Goal: Transaction & Acquisition: Purchase product/service

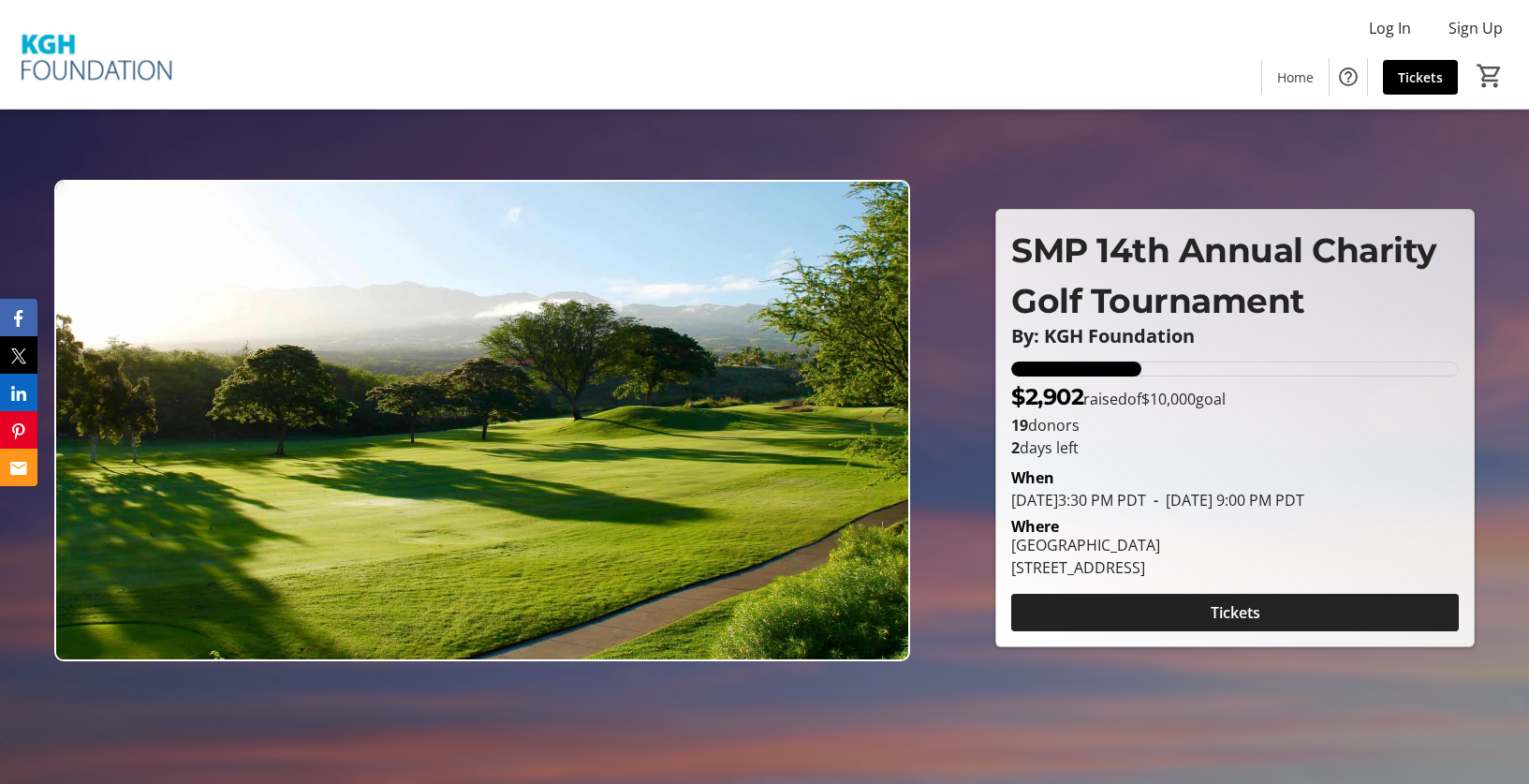
click at [1306, 619] on span at bounding box center [1235, 612] width 448 height 45
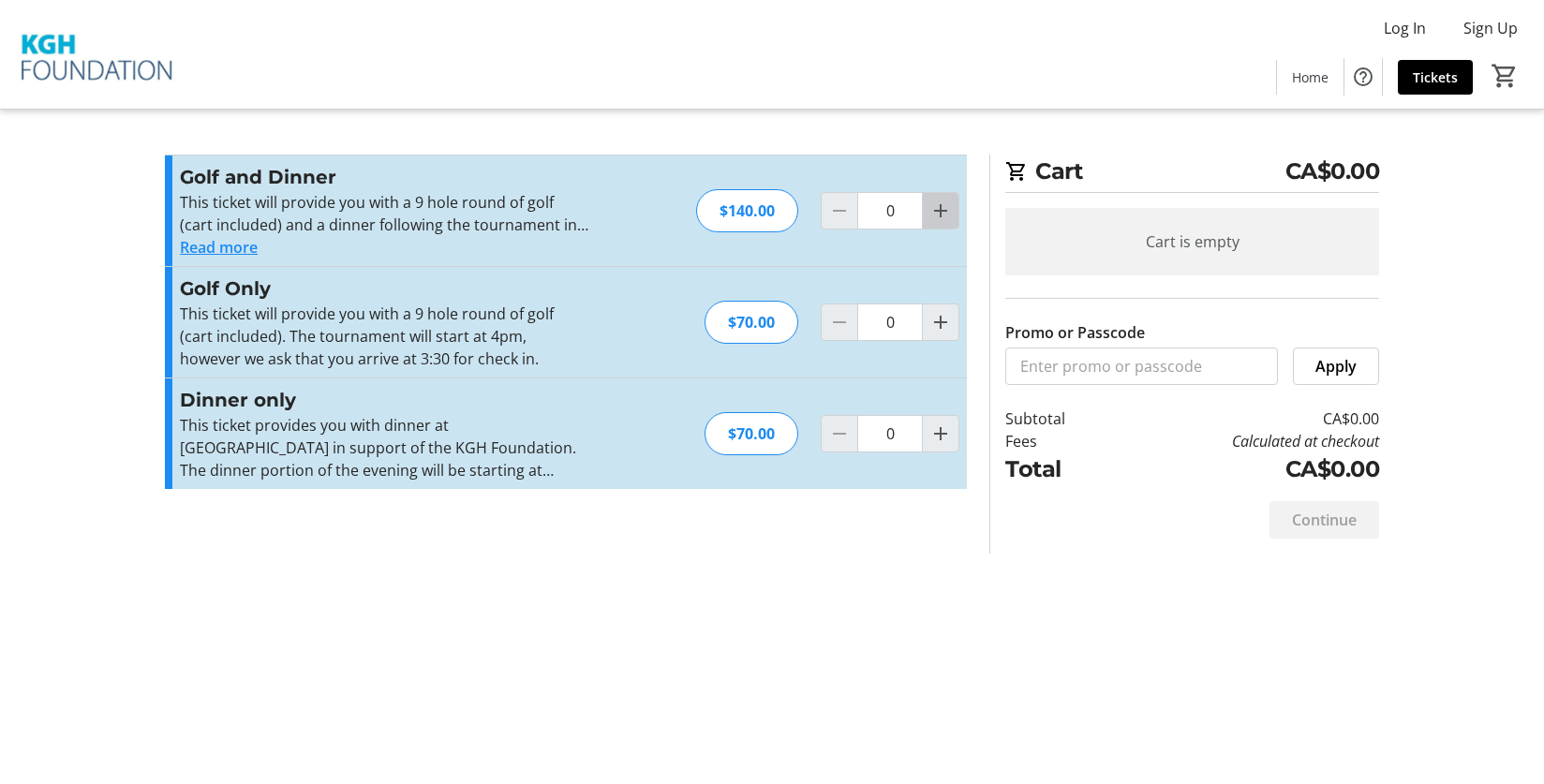
click at [930, 213] on mat-icon "Increment by one" at bounding box center [940, 211] width 23 height 23
type input "1"
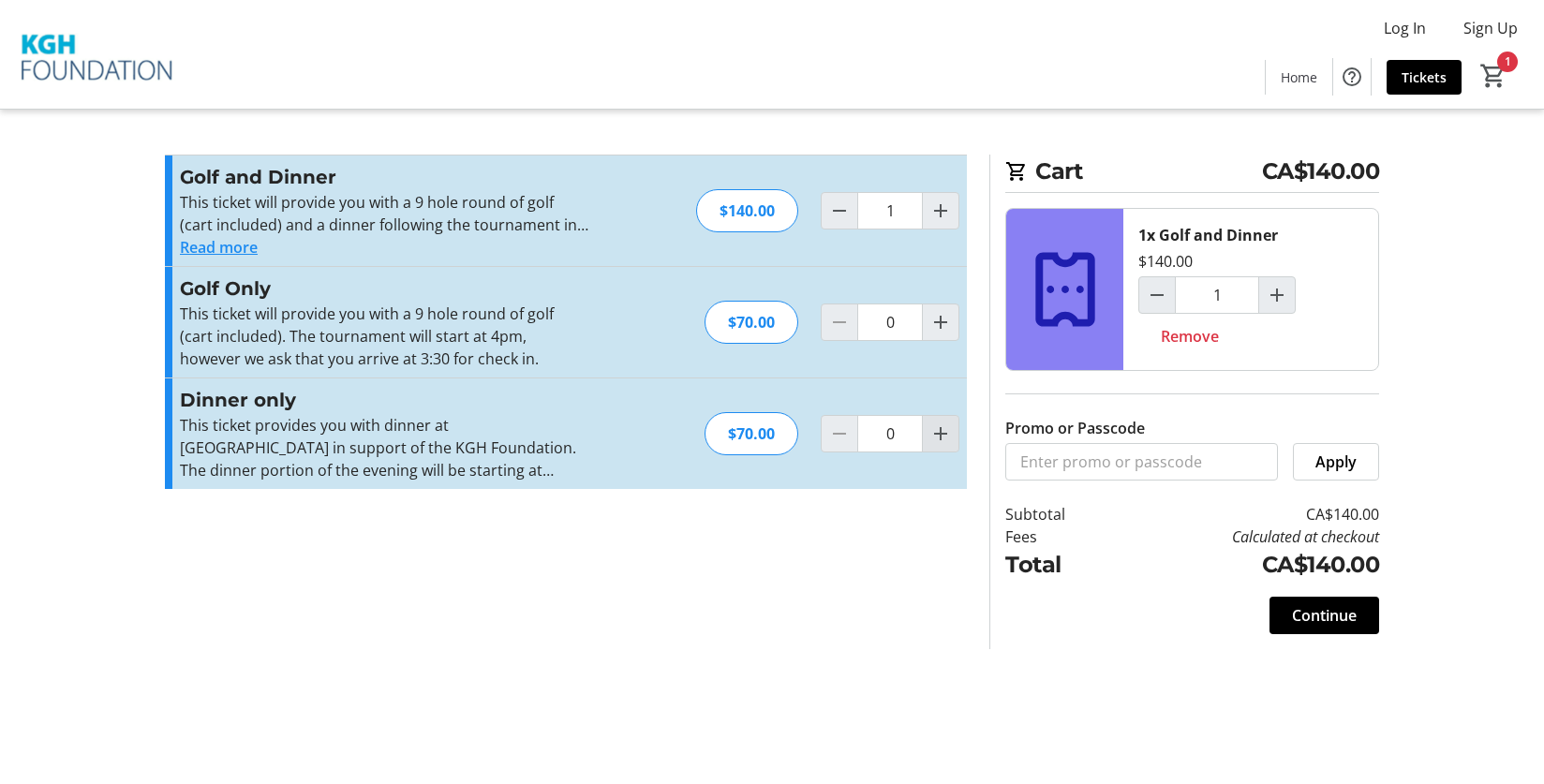
click at [940, 429] on mat-icon "Increment by one" at bounding box center [940, 433] width 23 height 23
type input "1"
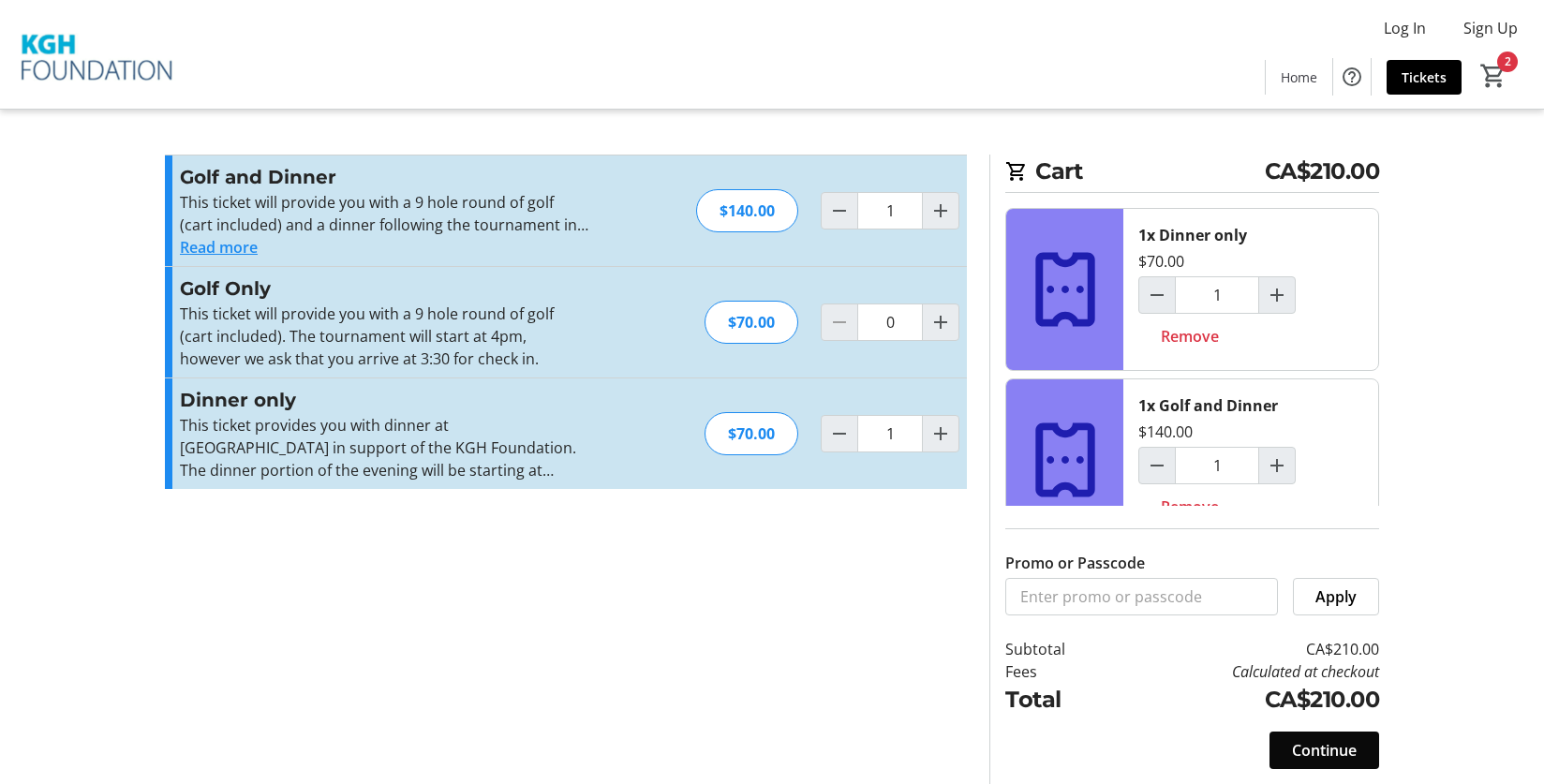
click at [1321, 749] on span "Continue" at bounding box center [1324, 750] width 65 height 23
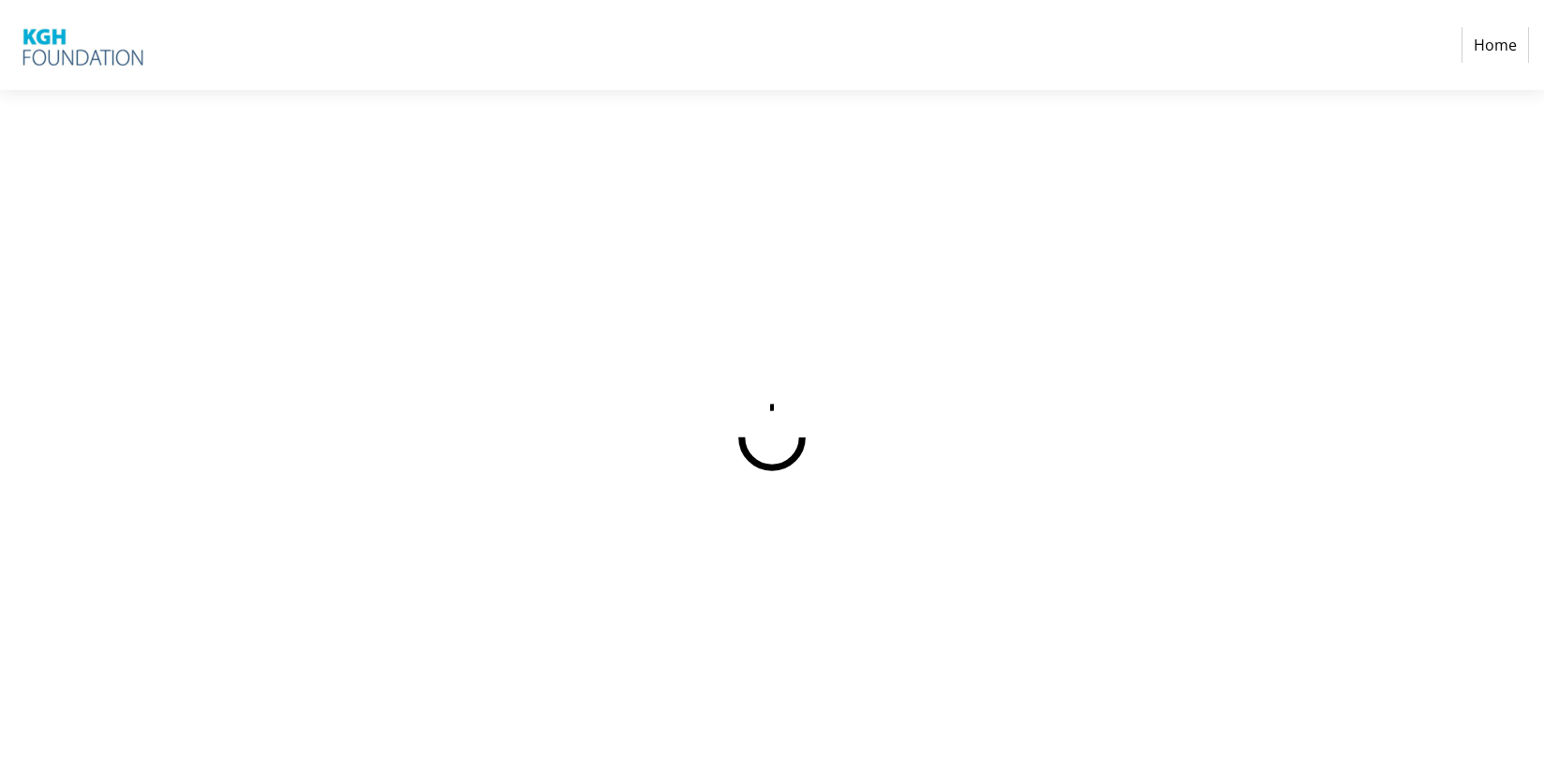
select select "CA"
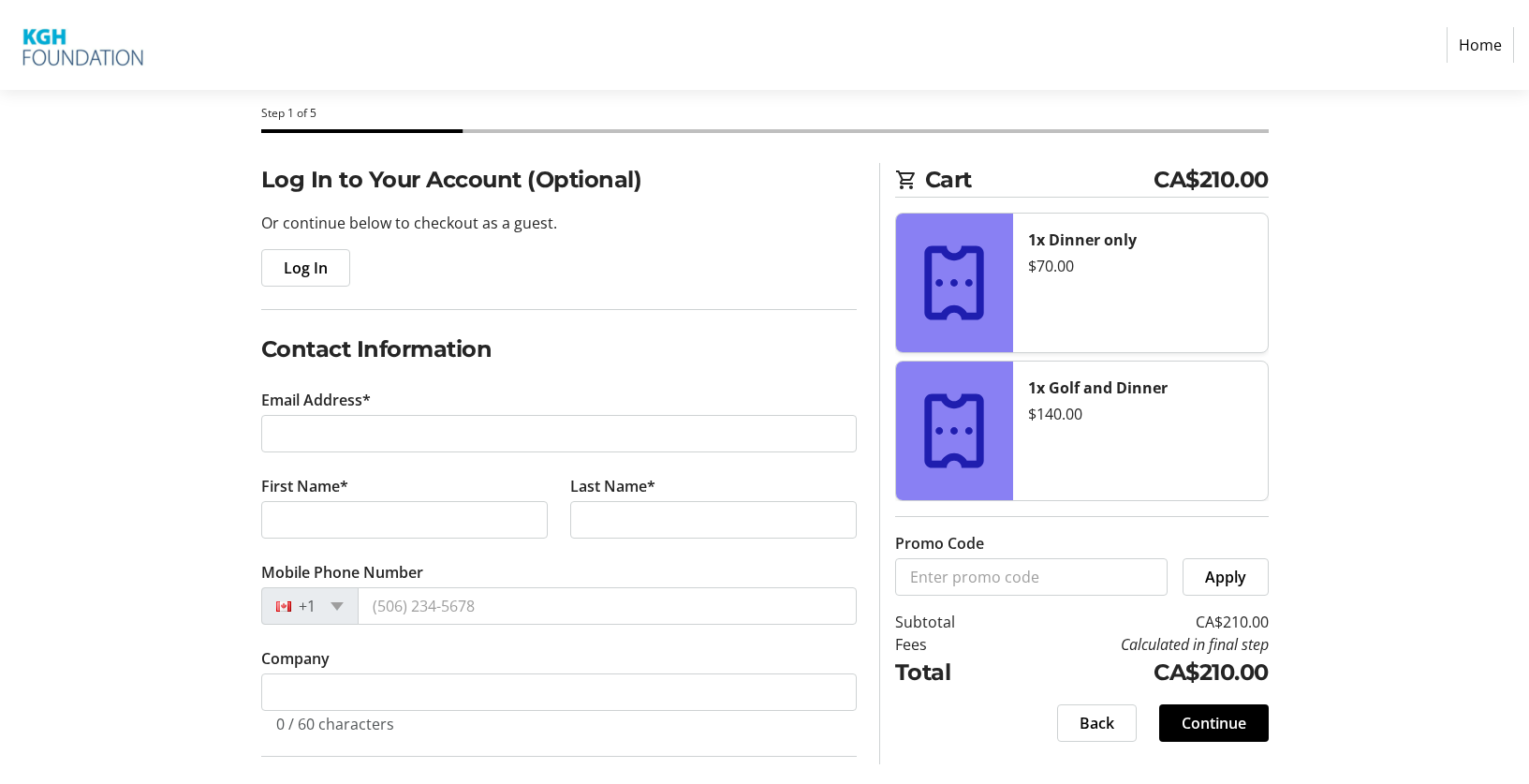
scroll to position [84, 0]
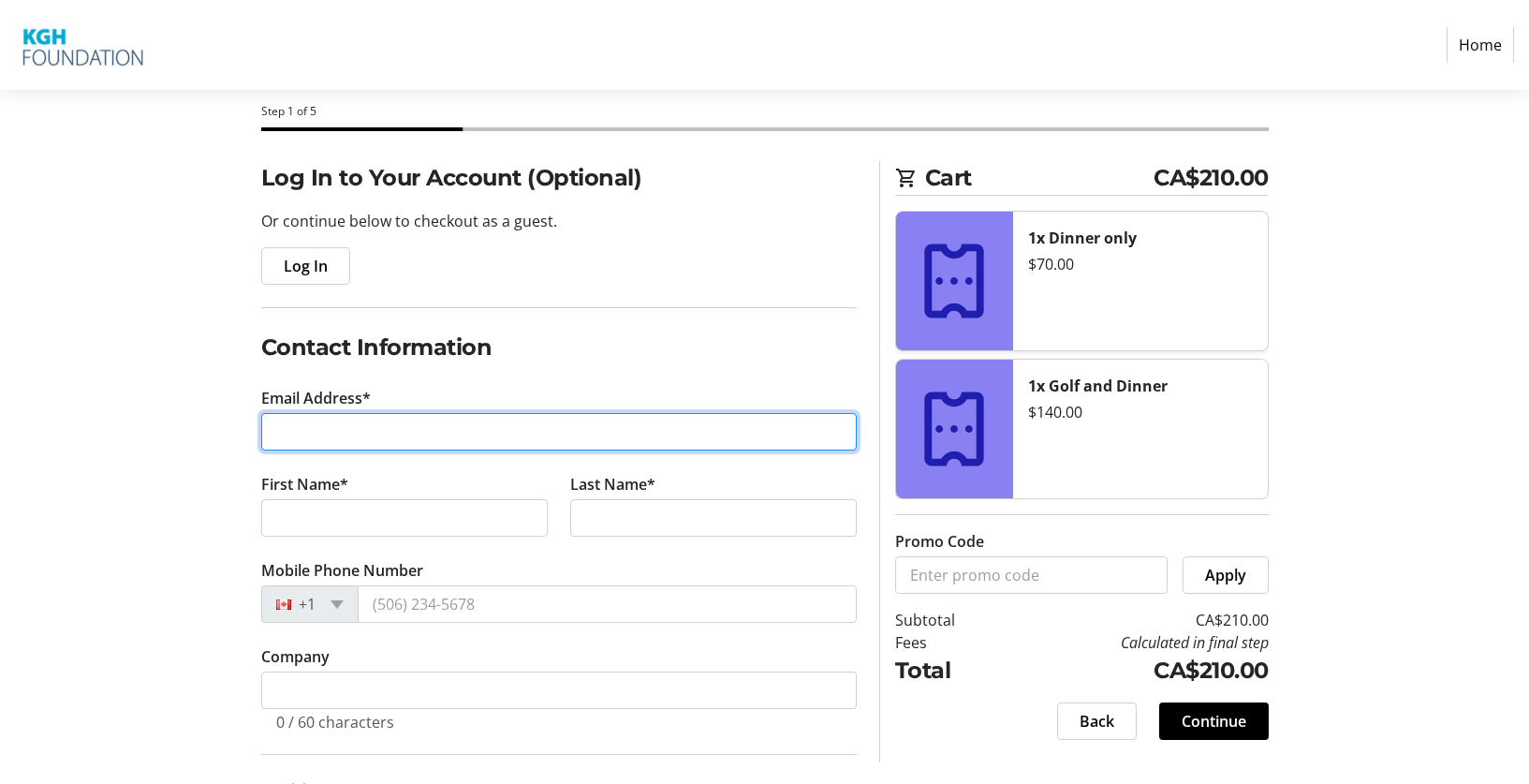
click at [396, 431] on input "Email Address*" at bounding box center [560, 431] width 596 height 37
type input "[EMAIL_ADDRESS][DOMAIN_NAME]"
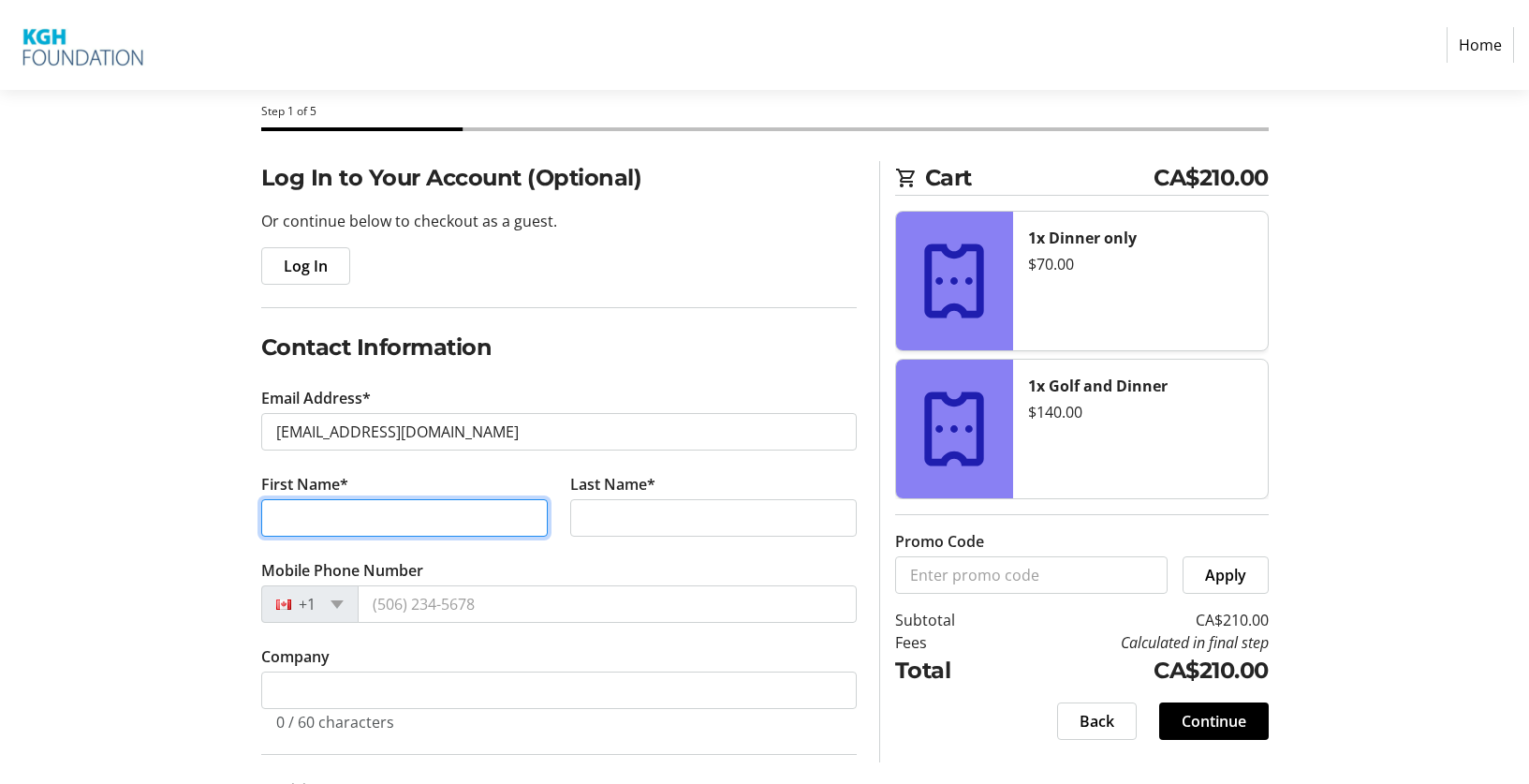
type input "Ayra"
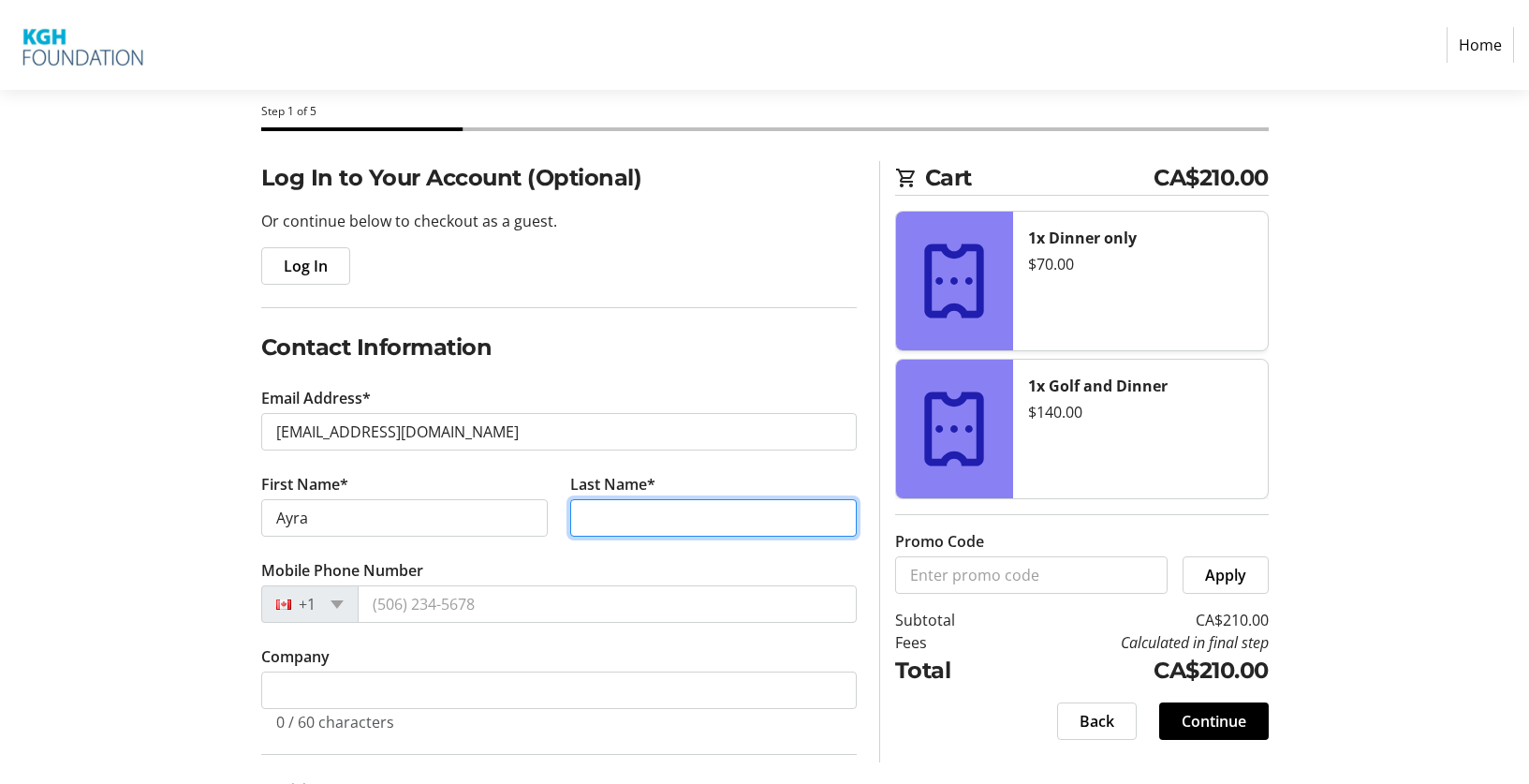
type input "[PERSON_NAME]"
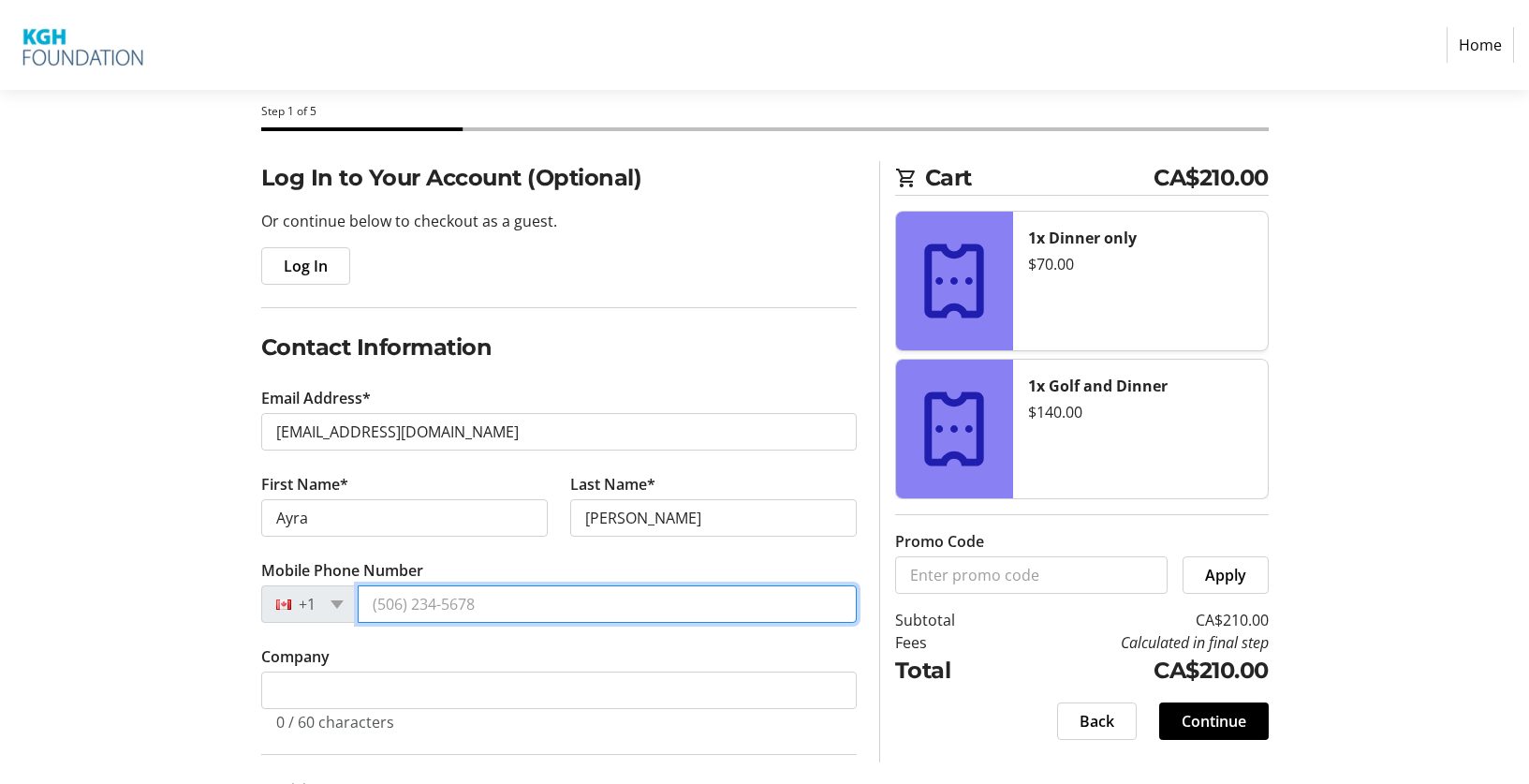
type input "[PHONE_NUMBER]"
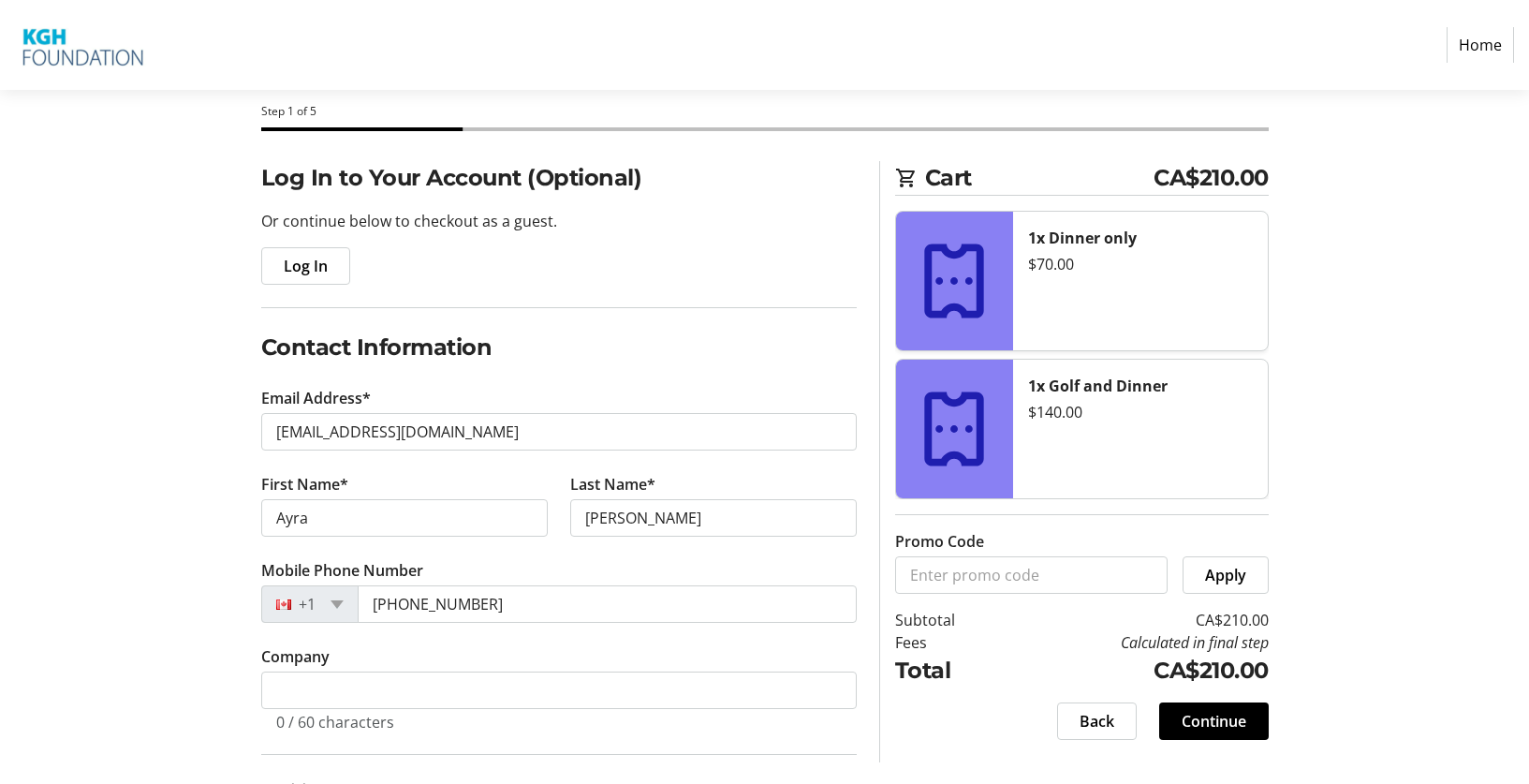
type input "[STREET_ADDRESS][PERSON_NAME]"
type input "309"
type input "Kelowna"
select select "BC"
type input "V1V 2V3"
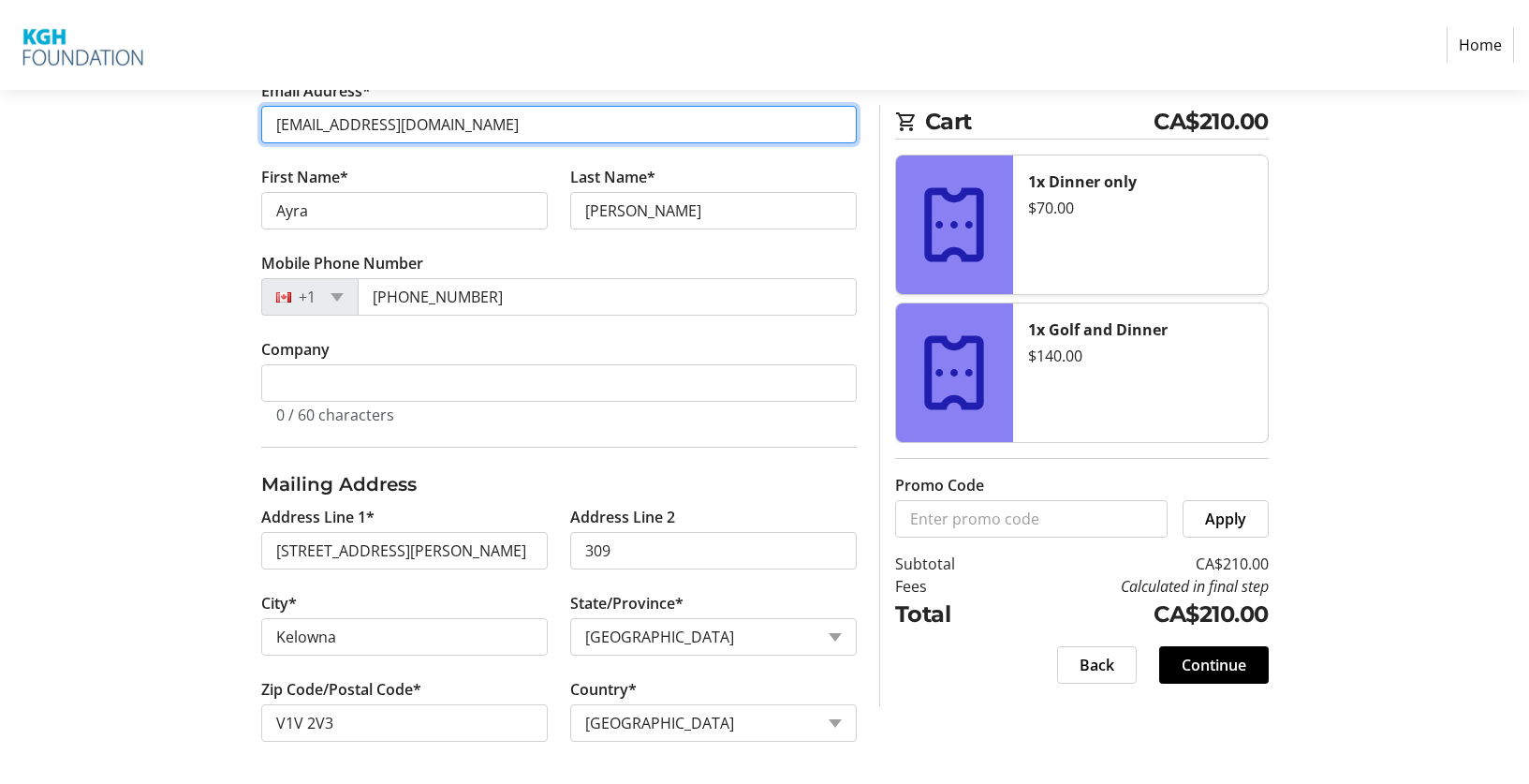
scroll to position [394, 0]
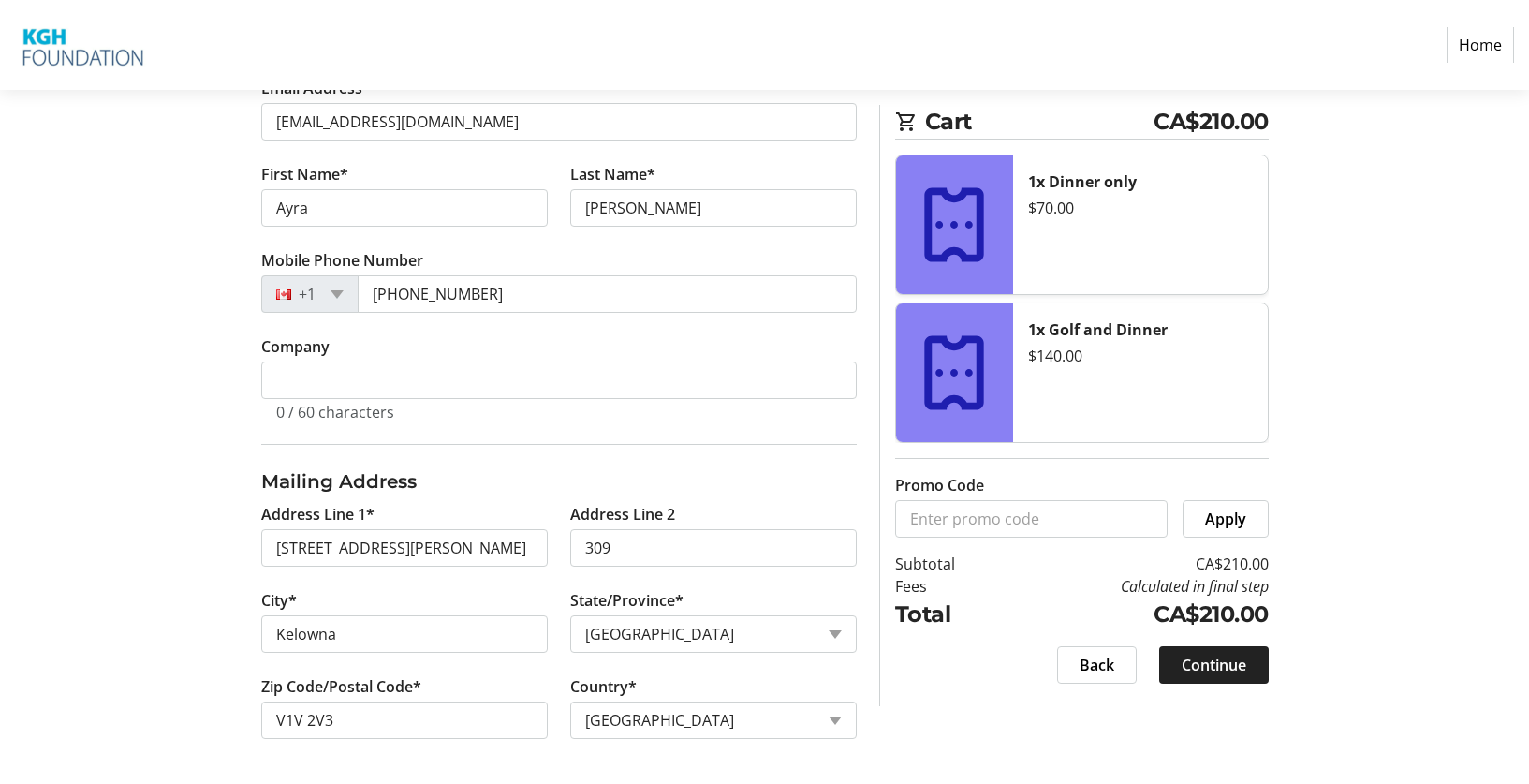
click at [1219, 662] on span "Continue" at bounding box center [1214, 664] width 65 height 23
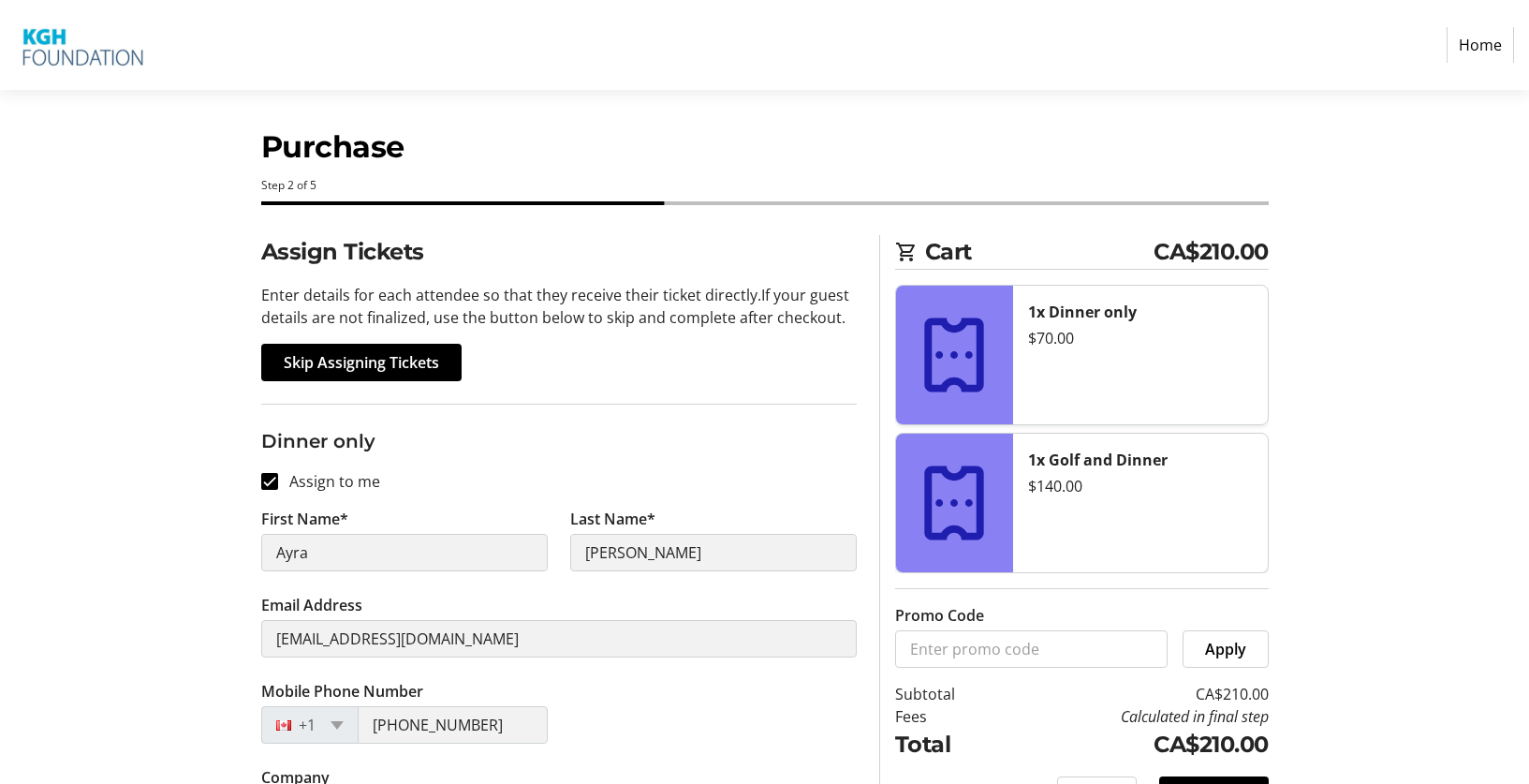
scroll to position [11, 0]
click at [324, 365] on span "Skip Assigning Tickets" at bounding box center [362, 361] width 156 height 23
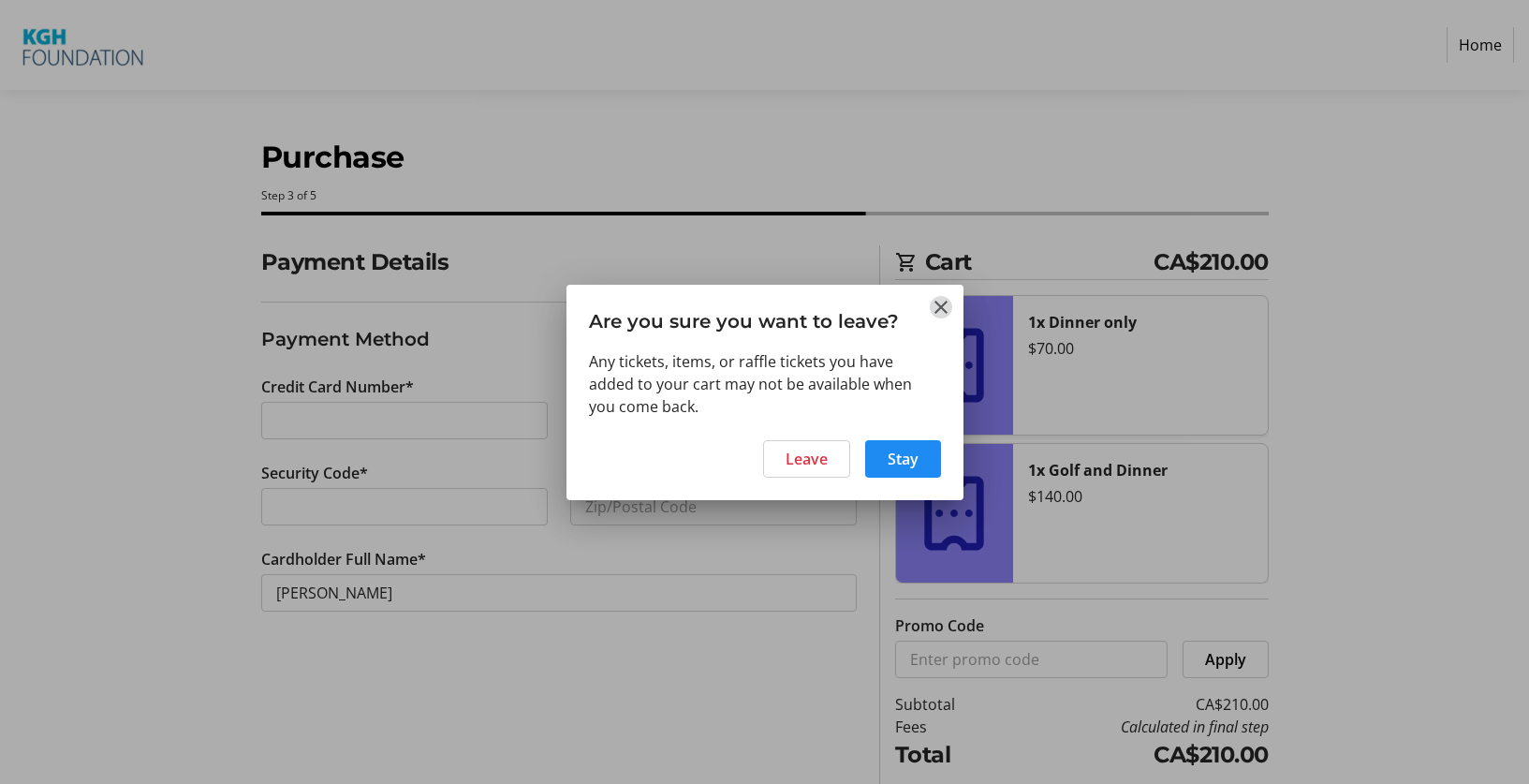
click at [932, 314] on mat-icon "Close" at bounding box center [941, 307] width 23 height 23
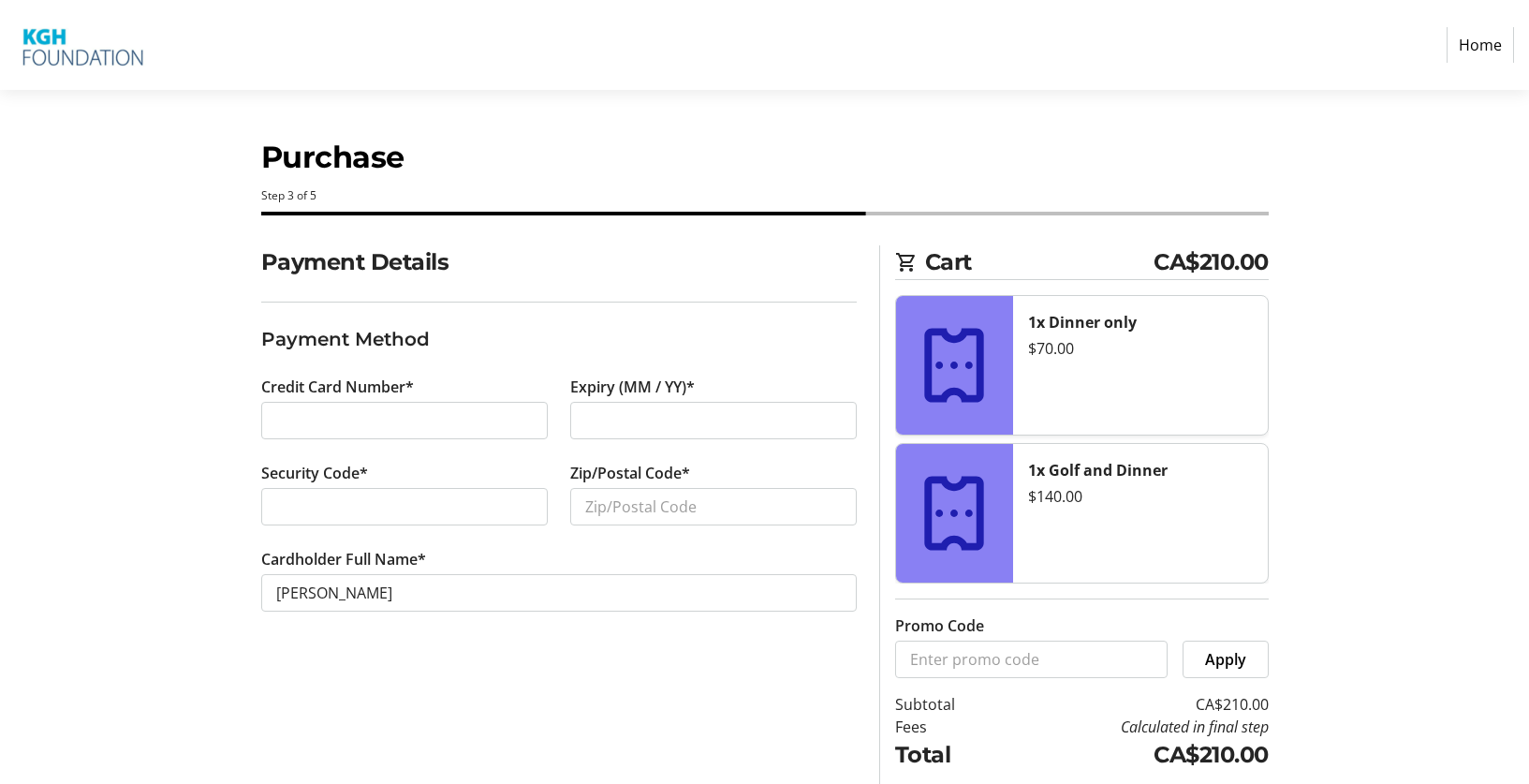
drag, startPoint x: 814, startPoint y: 212, endPoint x: 813, endPoint y: 227, distance: 15.0
click at [814, 212] on span at bounding box center [564, 214] width 605 height 4
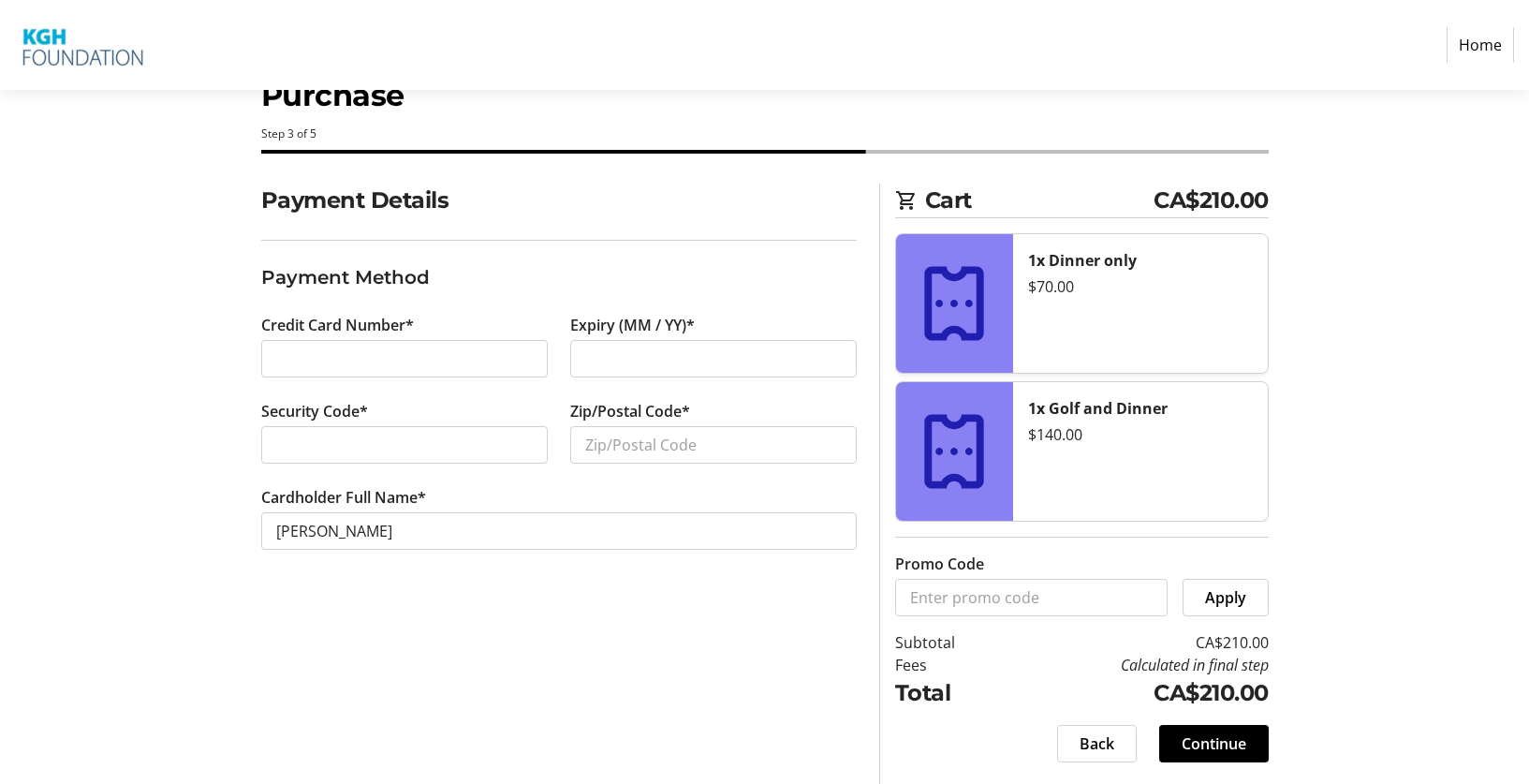
scroll to position [63, 0]
click at [1086, 740] on span "Back" at bounding box center [1097, 742] width 34 height 23
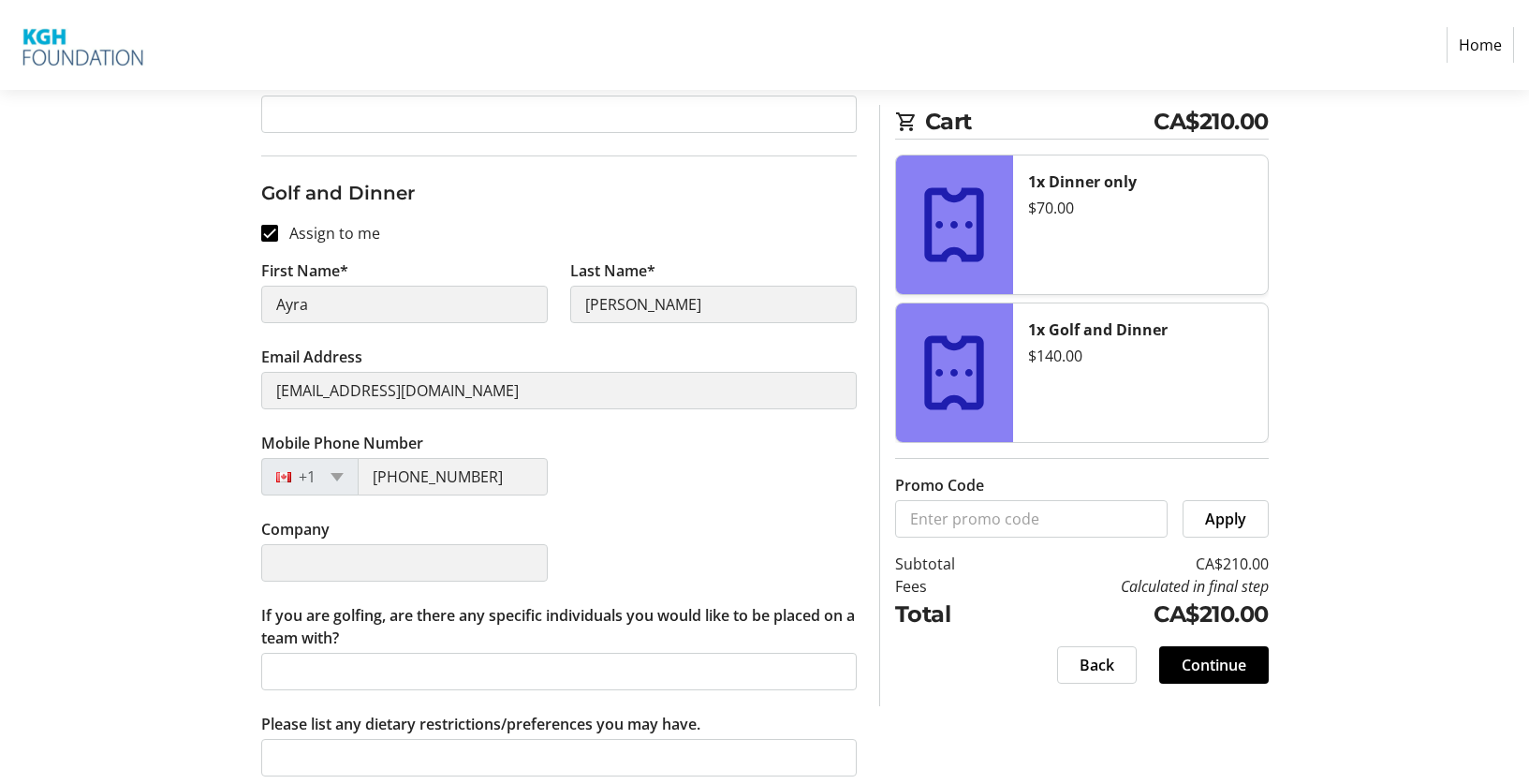
scroll to position [797, 0]
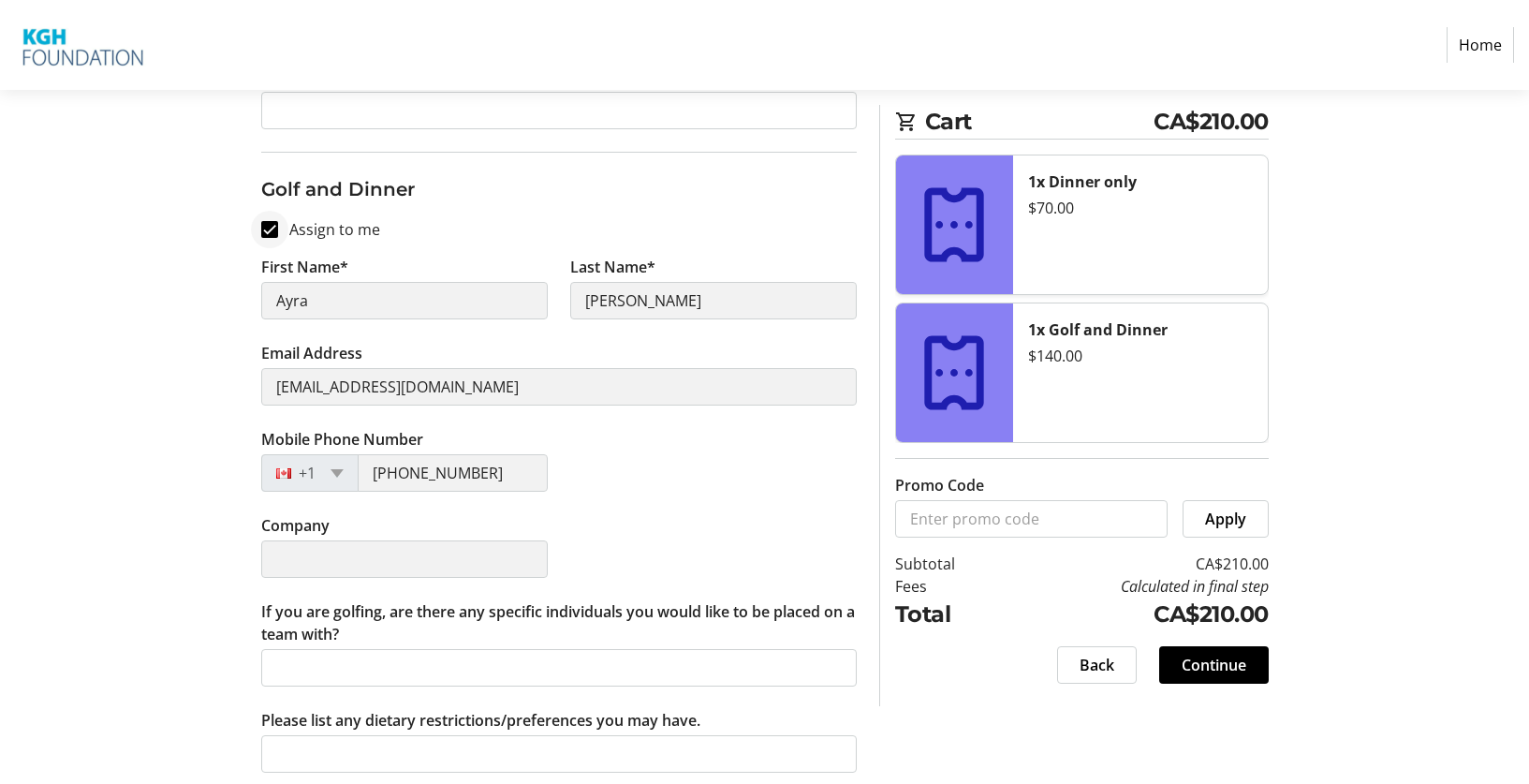
click at [272, 239] on div at bounding box center [270, 229] width 45 height 45
checkbox input "false"
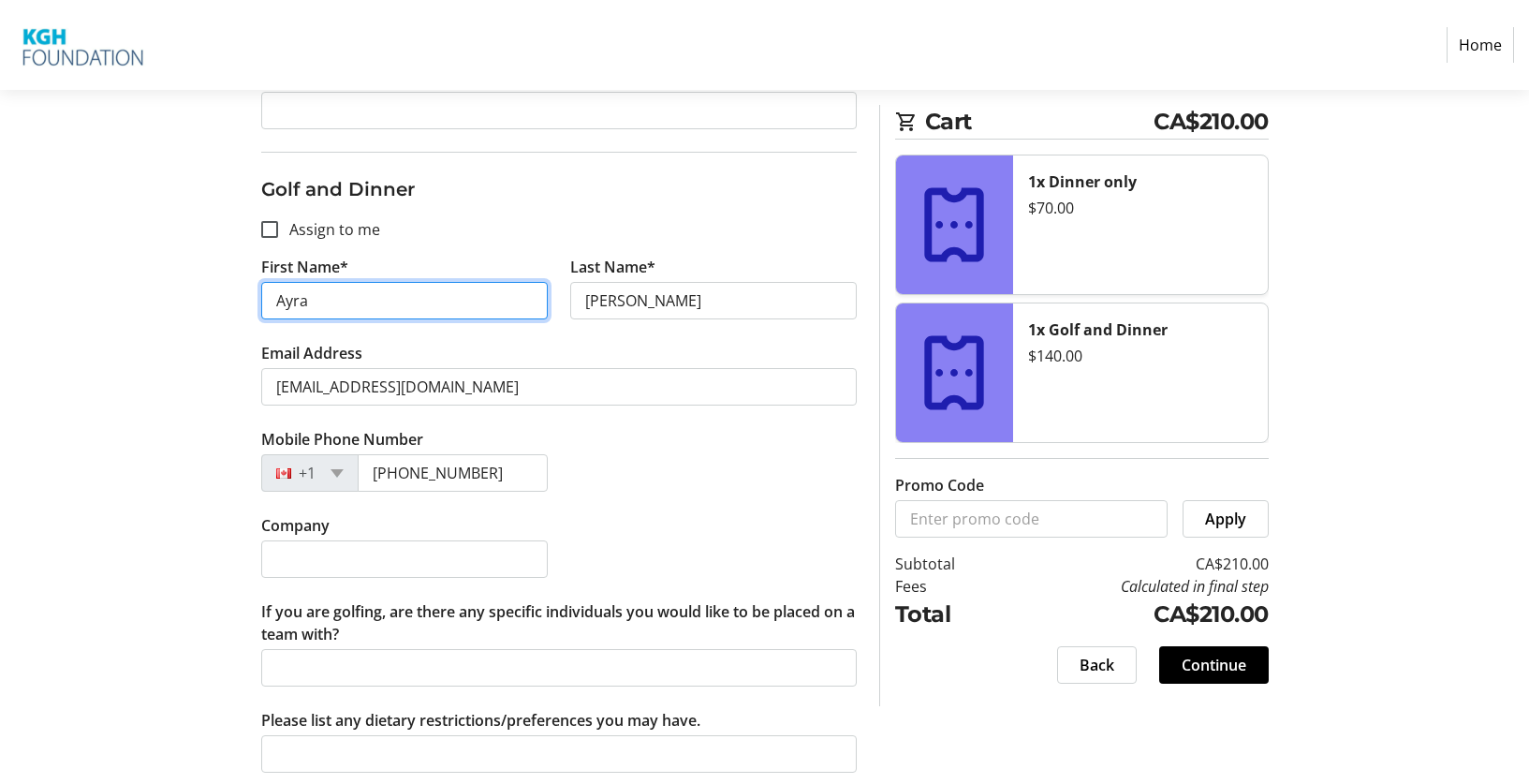
click at [338, 317] on input "Ayra" at bounding box center [405, 301] width 286 height 37
type input "Ayr"
type input "[PERSON_NAME]"
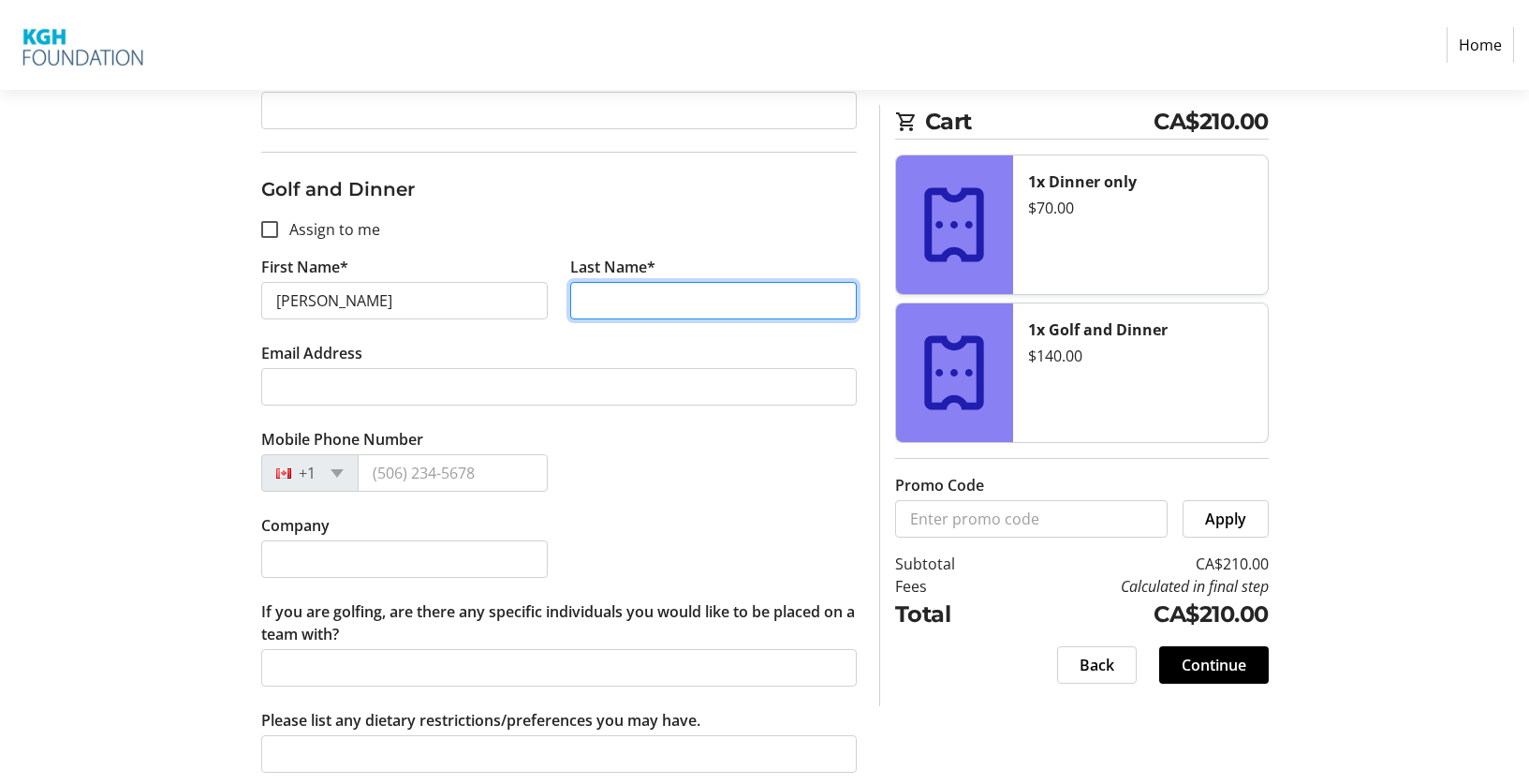
click at [645, 306] on input "Last Name*" at bounding box center [714, 301] width 286 height 37
type input "[PERSON_NAME]"
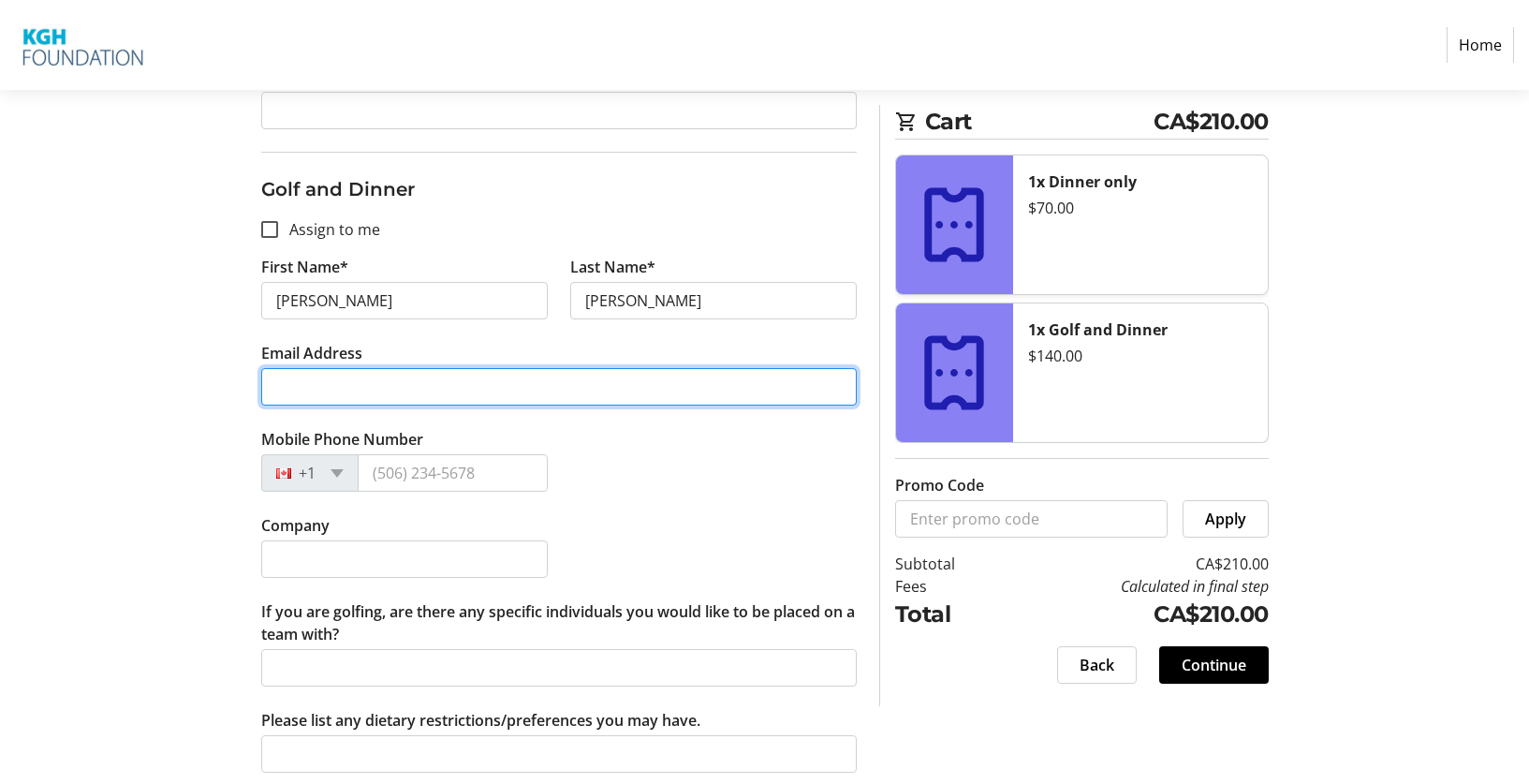
click at [563, 386] on input "Email Address" at bounding box center [560, 387] width 596 height 37
type input "[EMAIL_ADDRESS][DOMAIN_NAME]"
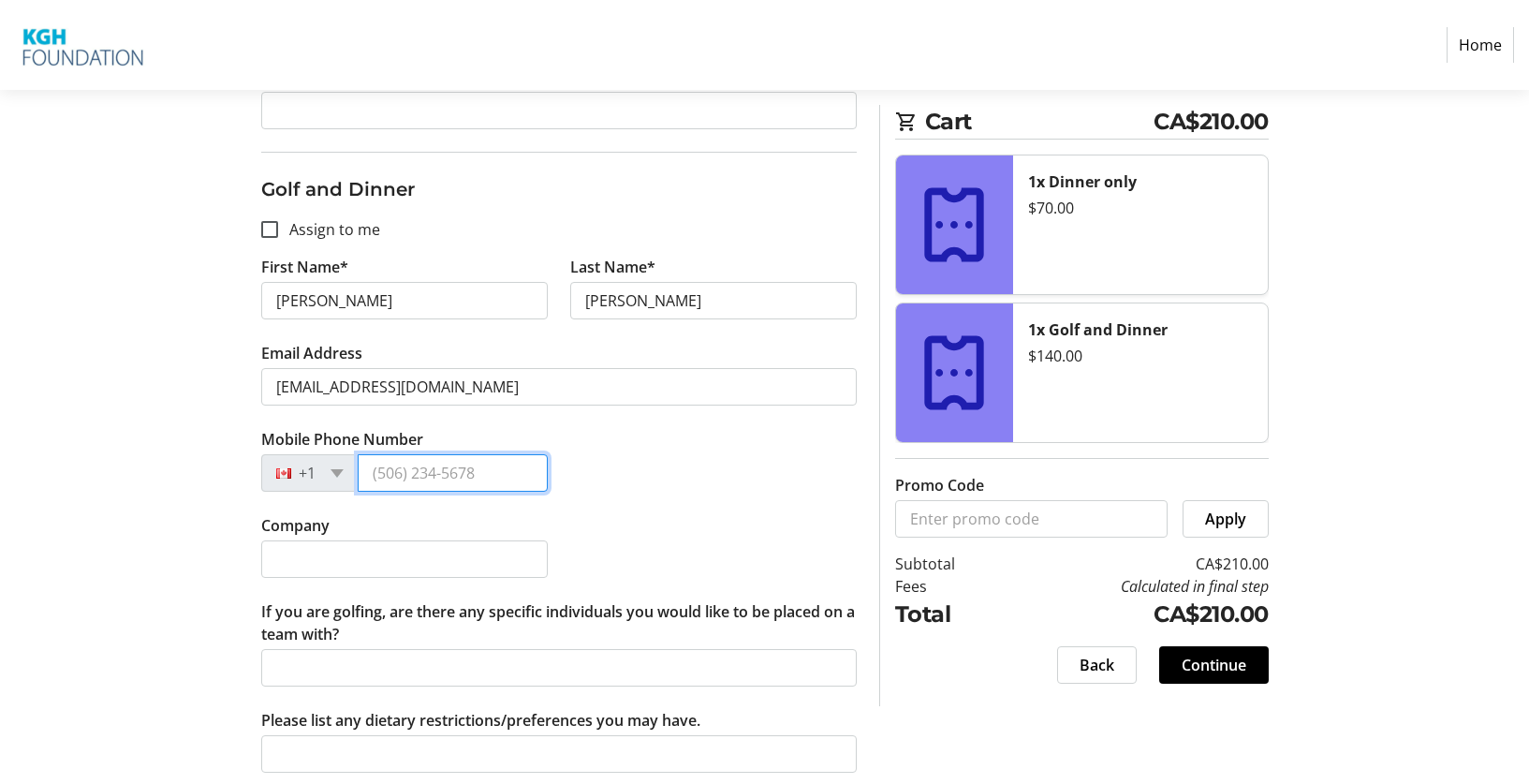
click at [442, 483] on input "Mobile Phone Number" at bounding box center [453, 472] width 190 height 37
type input "[PHONE_NUMBER]"
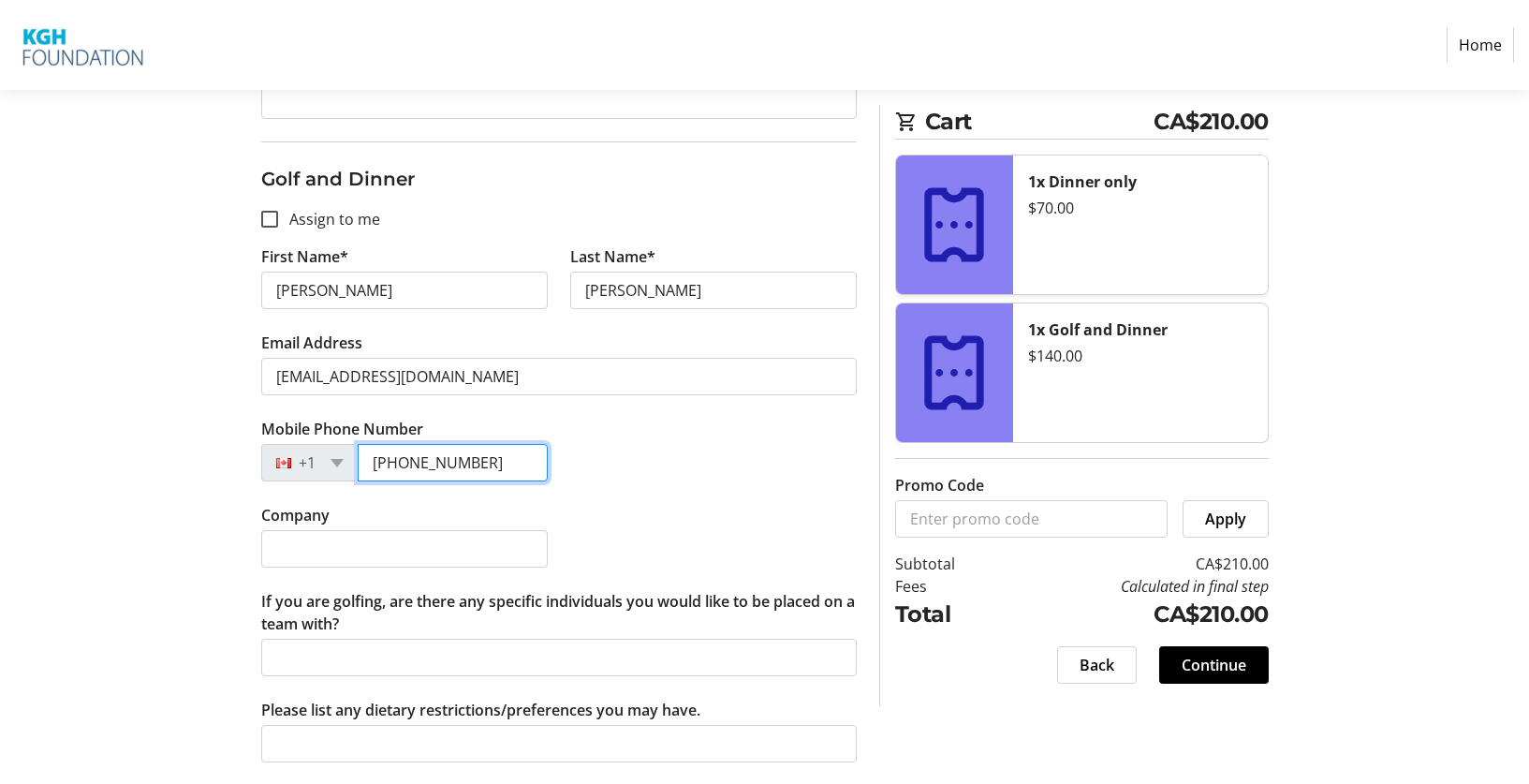
scroll to position [808, 0]
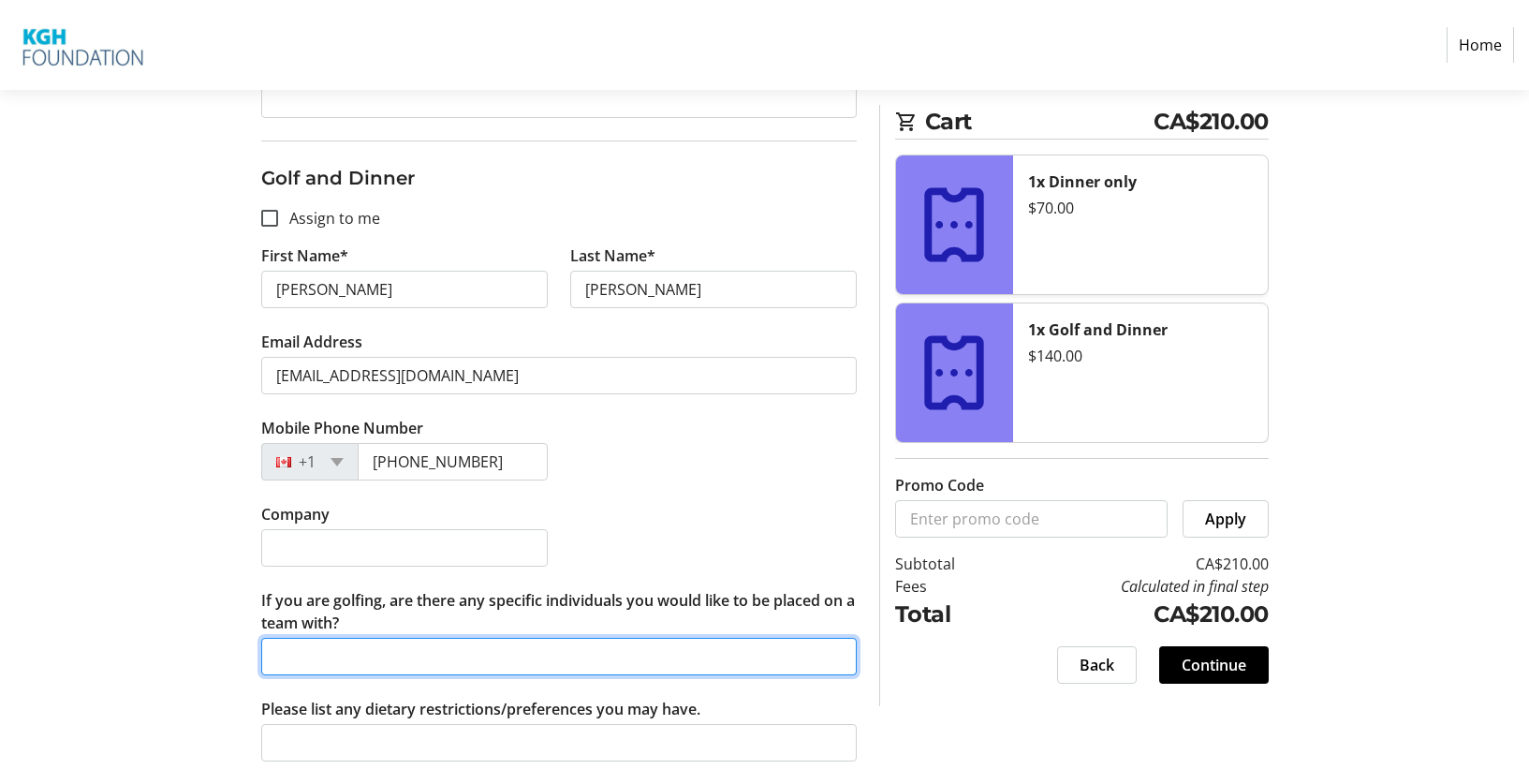
click at [425, 659] on input "If you are golfing, are there any specific individuals you would like to be pla…" at bounding box center [560, 657] width 596 height 37
type input "[PERSON_NAME] and [PERSON_NAME]"
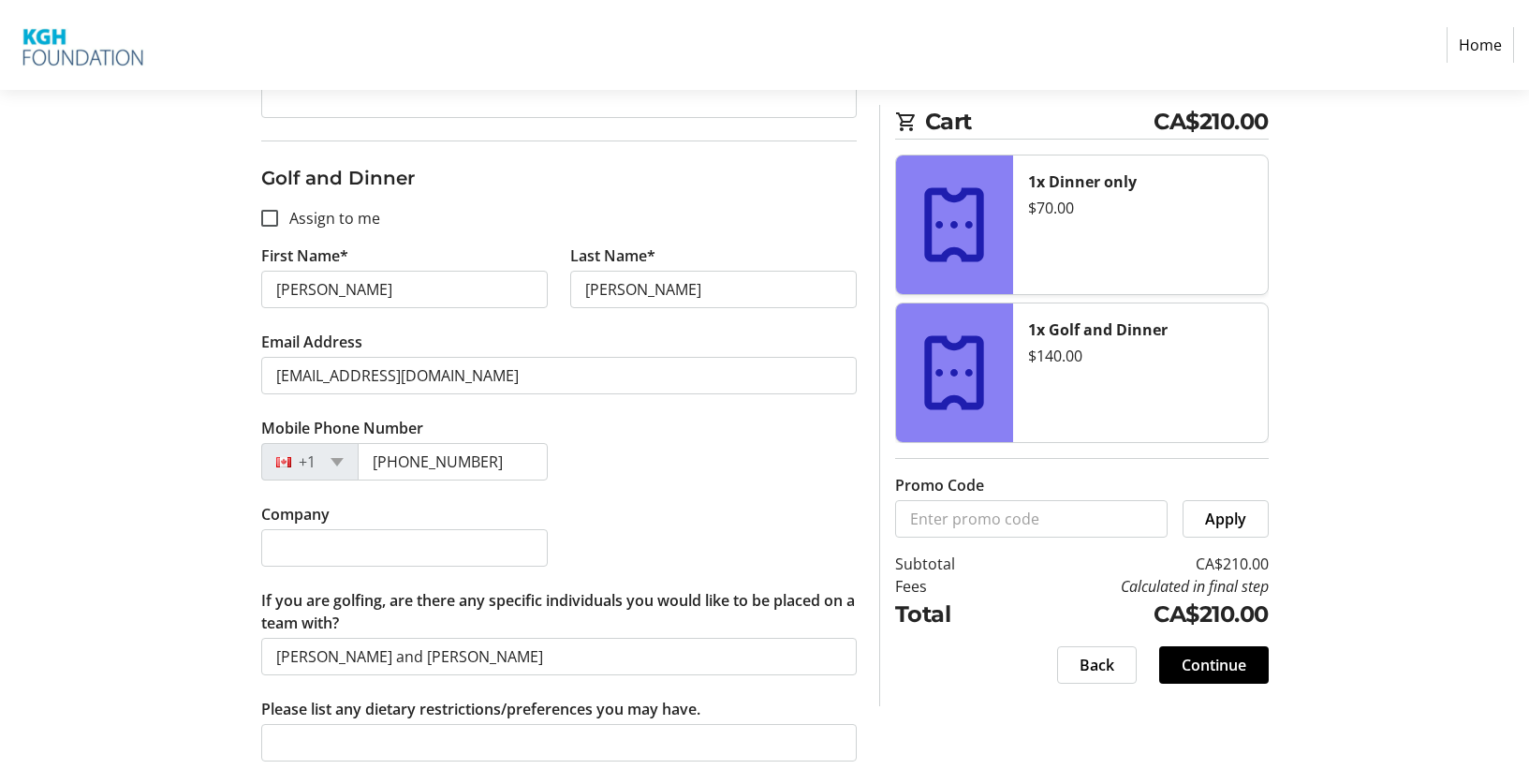
click at [205, 556] on div "Assign Tickets Enter details for each attendee so that they receive their ticke…" at bounding box center [764, 111] width 1236 height 1347
click at [1206, 667] on span "Continue" at bounding box center [1214, 664] width 65 height 23
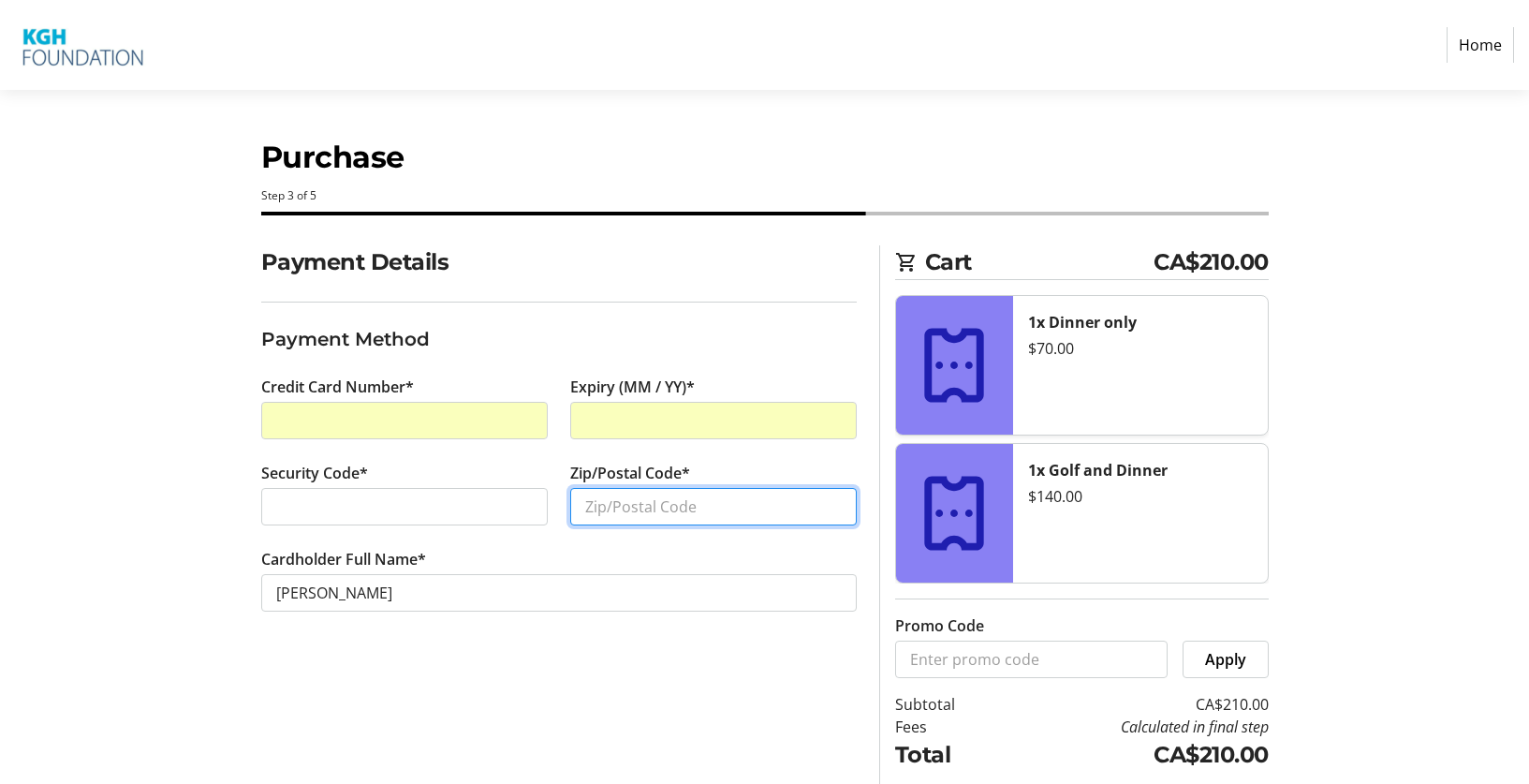
click at [666, 503] on input "Zip/Postal Code*" at bounding box center [714, 507] width 286 height 37
type input "v1v2v3"
click at [615, 646] on section "Payment Details Payment Method Credit Card Number* Expiry (MM / YY)* Security C…" at bounding box center [560, 451] width 596 height 412
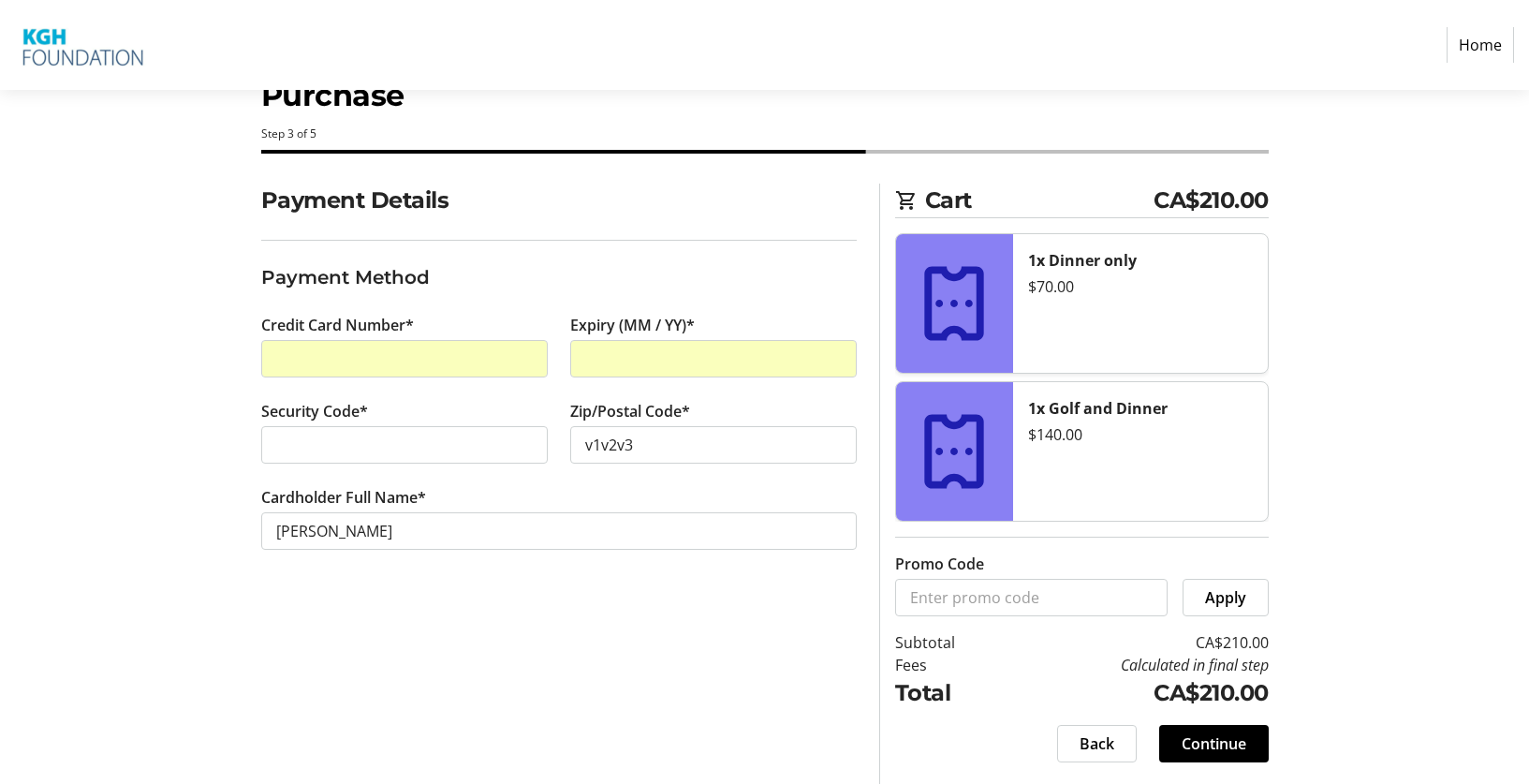
scroll to position [63, 0]
click at [1249, 751] on span at bounding box center [1214, 743] width 110 height 45
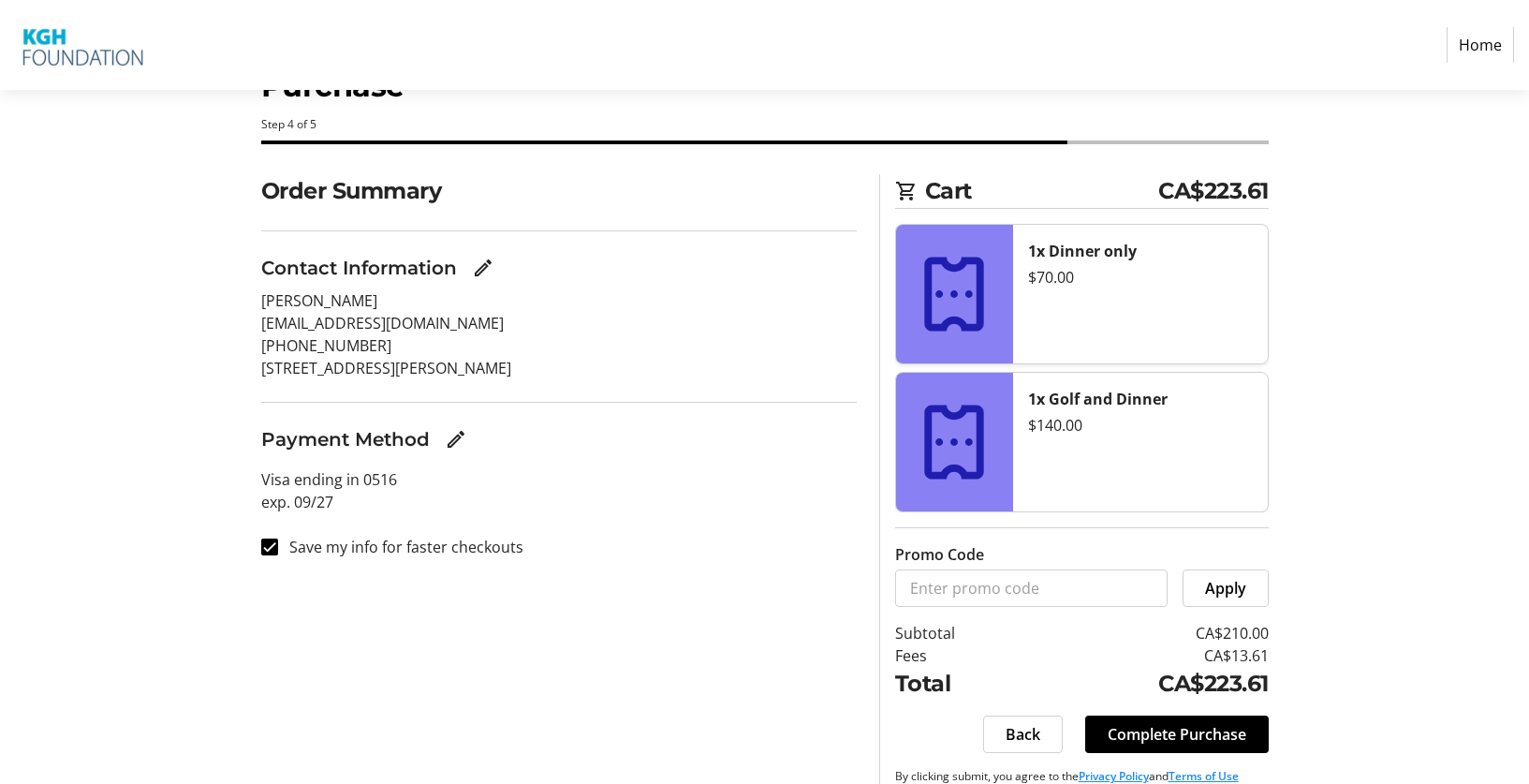
scroll to position [112, 0]
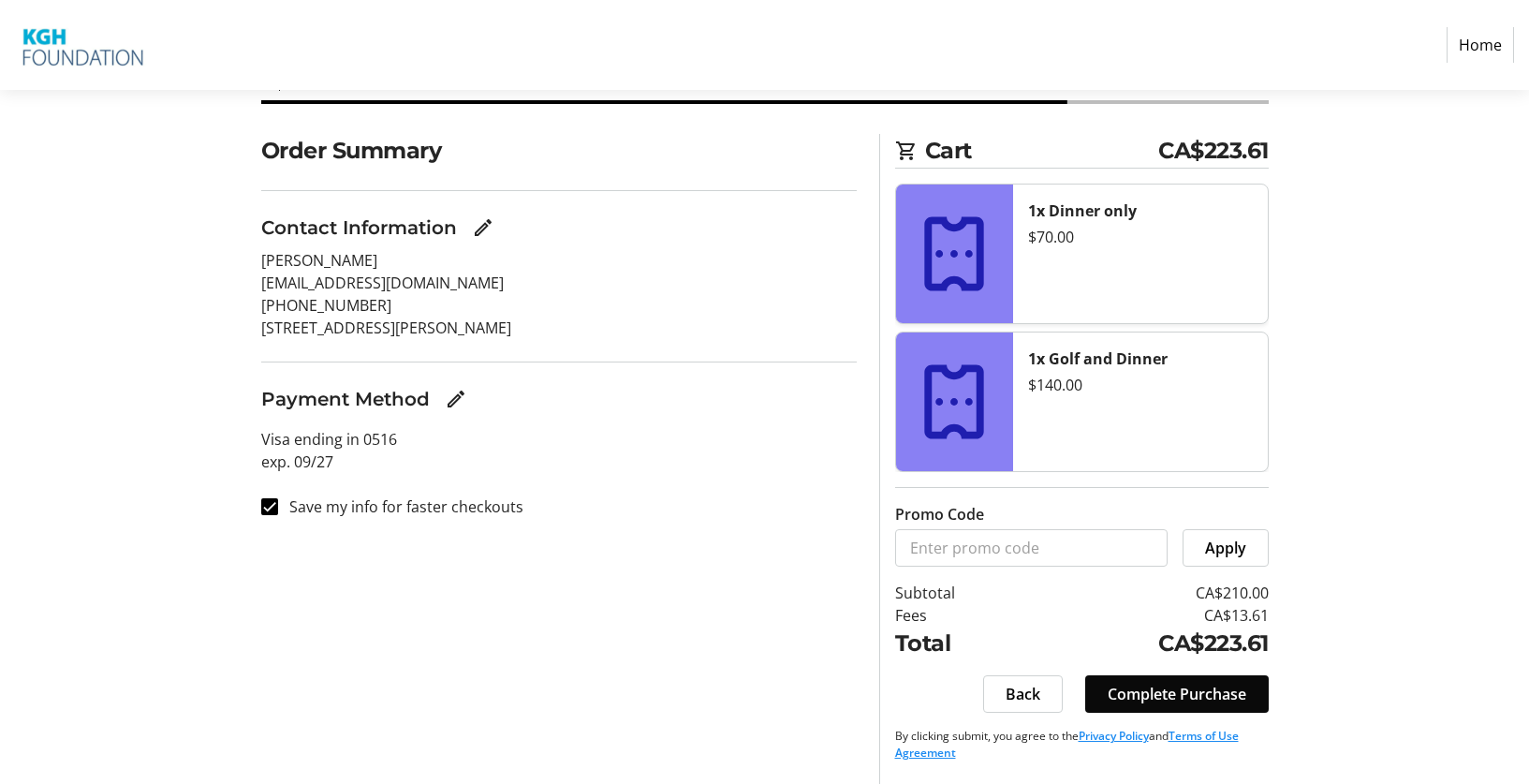
click at [1120, 697] on span "Complete Purchase" at bounding box center [1176, 694] width 138 height 23
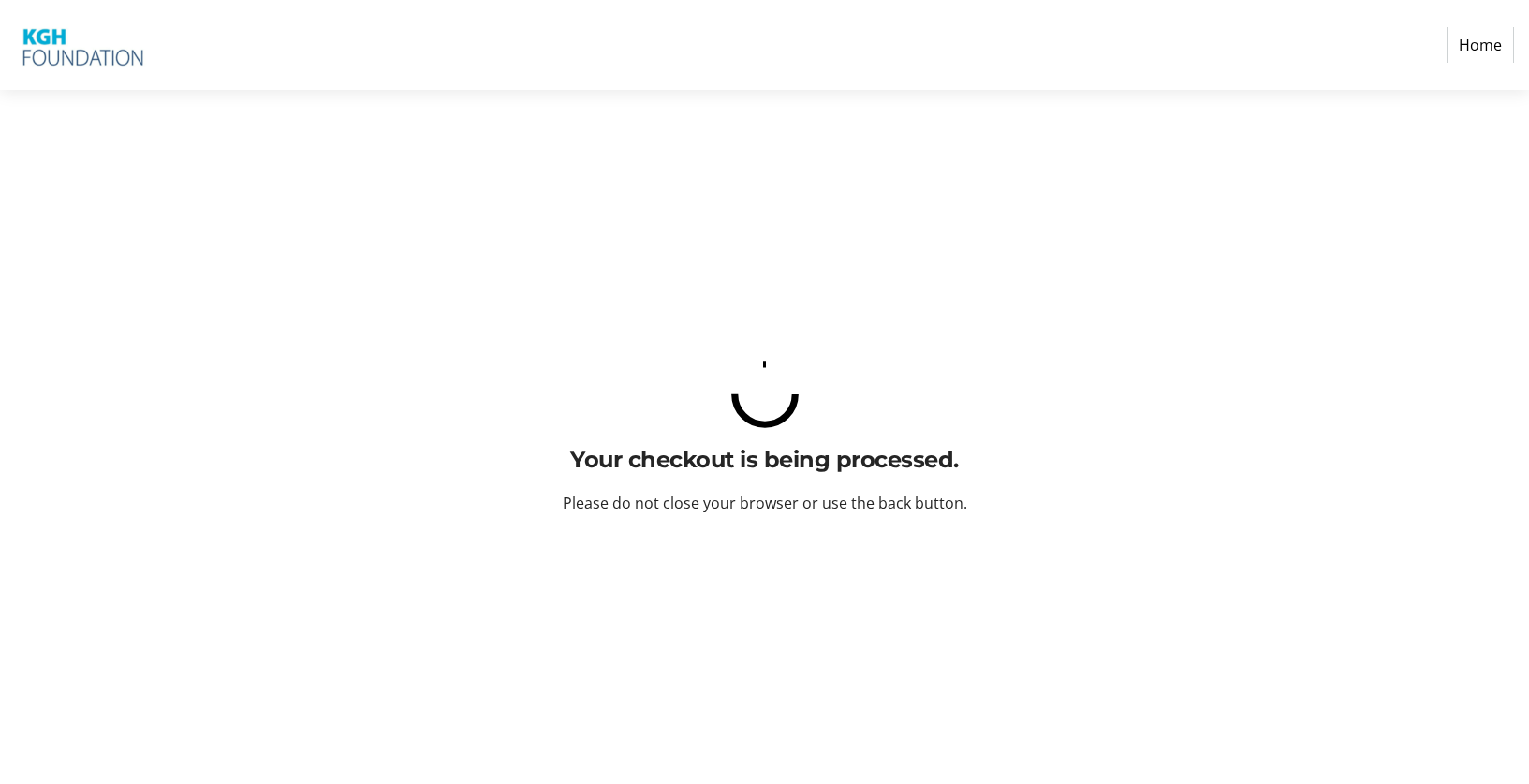
scroll to position [0, 0]
